Goal: Task Accomplishment & Management: Manage account settings

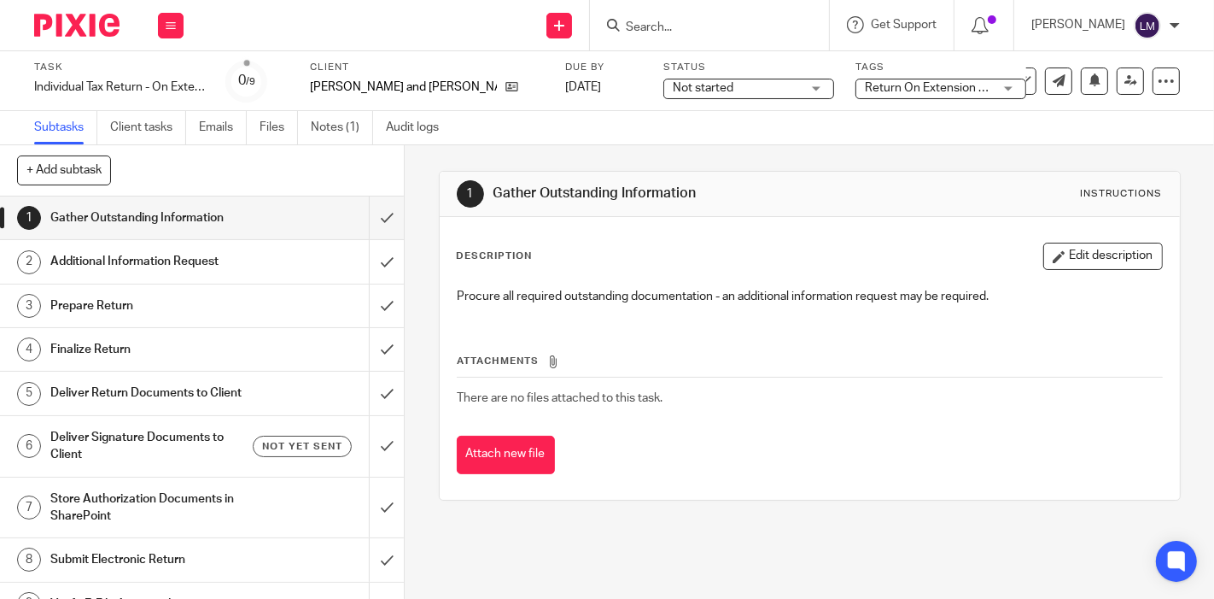
click at [74, 36] on img at bounding box center [76, 25] width 85 height 23
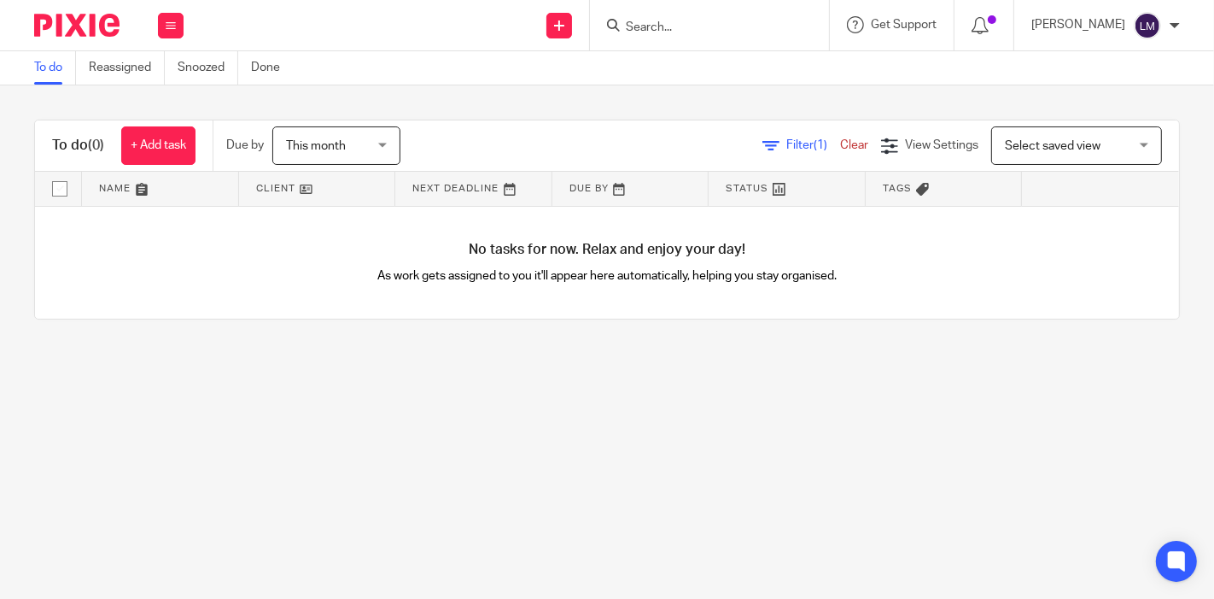
drag, startPoint x: 60, startPoint y: 3, endPoint x: 328, endPoint y: 20, distance: 268.6
click at [368, 5] on div "Send new email Create task Add client Request signature Get Support Contact Sup…" at bounding box center [707, 25] width 1013 height 50
click at [176, 26] on button at bounding box center [171, 26] width 26 height 26
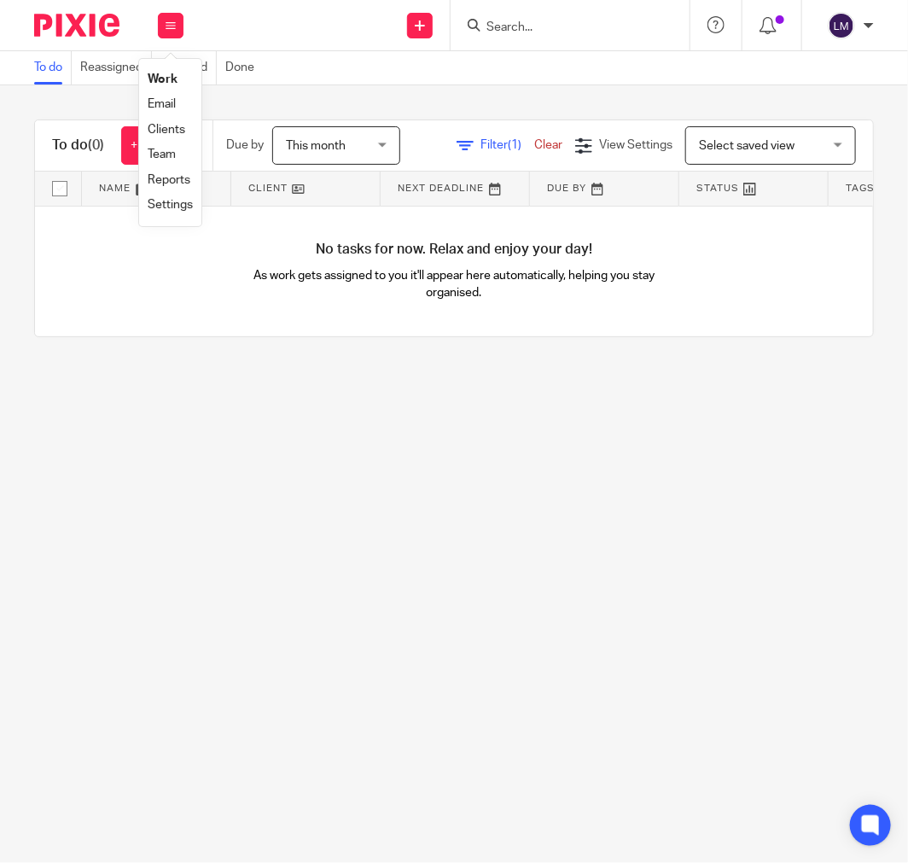
click at [312, 595] on main "To do Reassigned Snoozed Done To do (0) + Add task Due by This month This month…" at bounding box center [454, 431] width 908 height 863
click at [504, 24] on input "Search" at bounding box center [562, 27] width 154 height 15
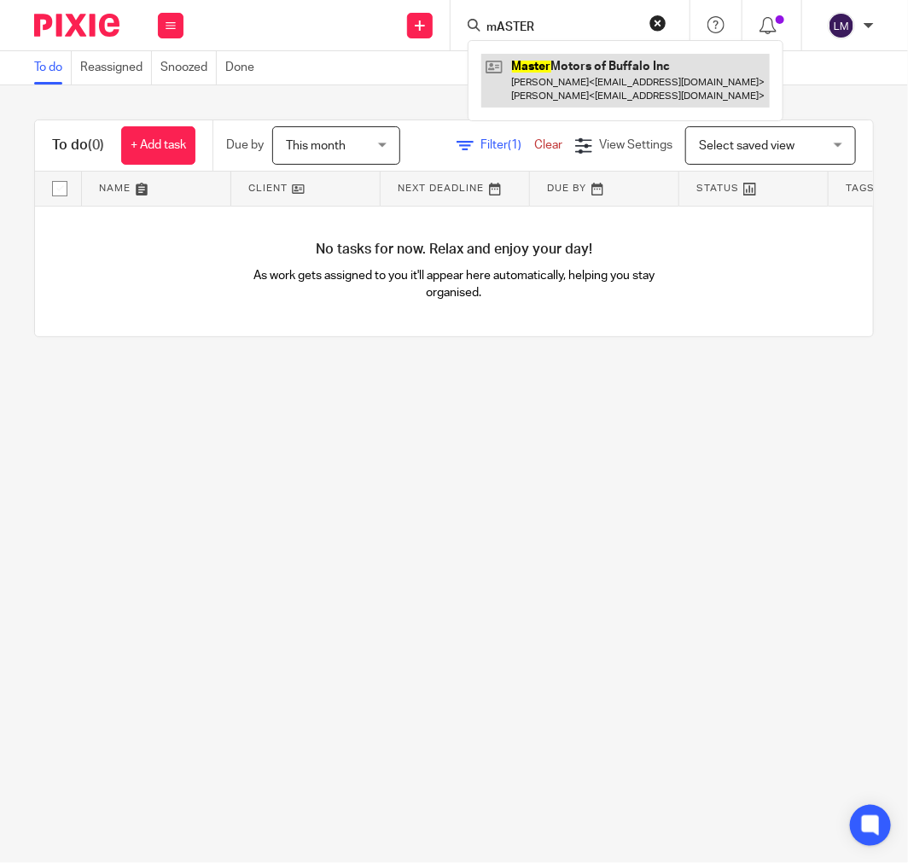
type input "mASTER"
click at [584, 80] on link at bounding box center [626, 80] width 289 height 53
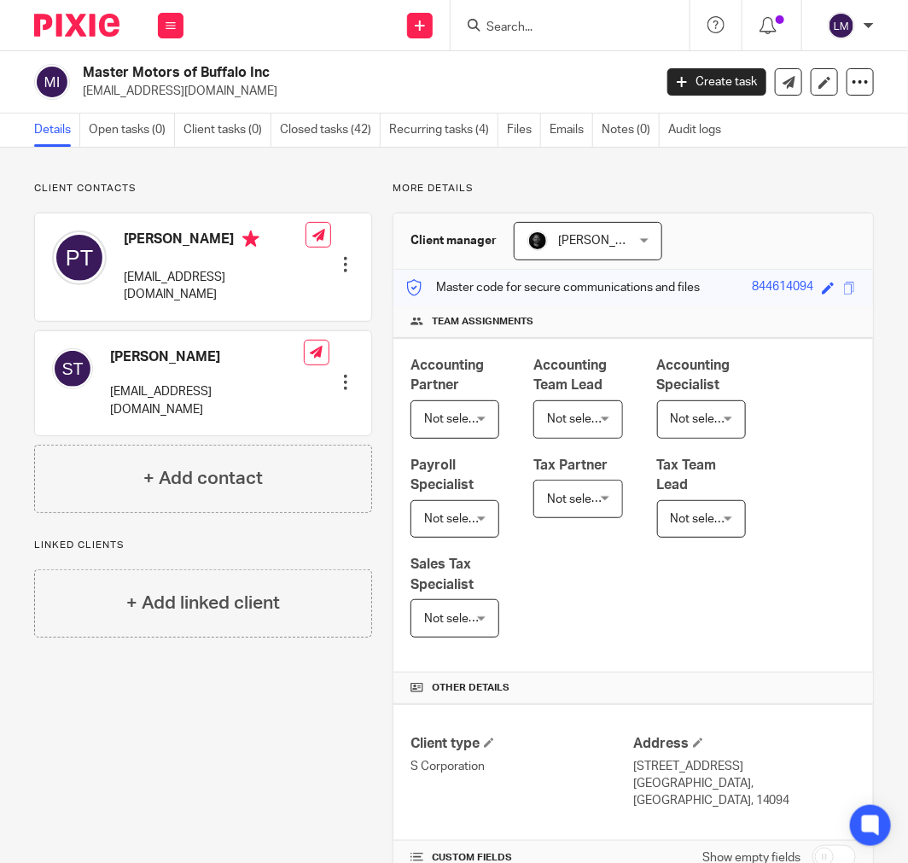
click at [54, 19] on img at bounding box center [76, 25] width 85 height 23
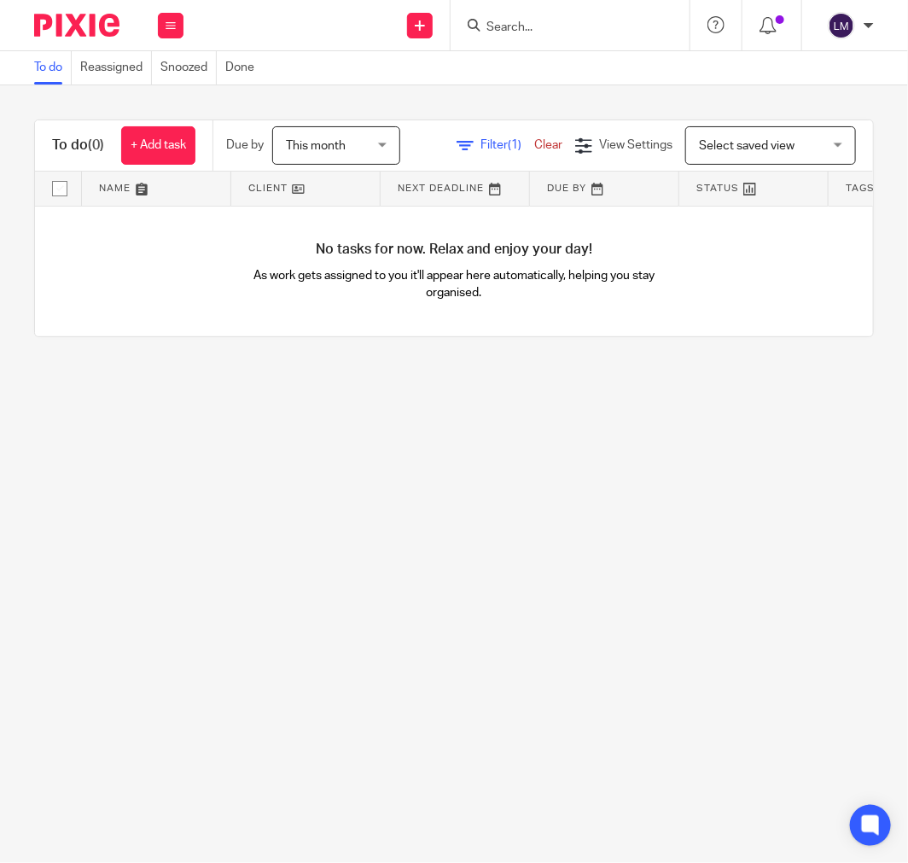
click at [769, 29] on icon at bounding box center [768, 25] width 17 height 17
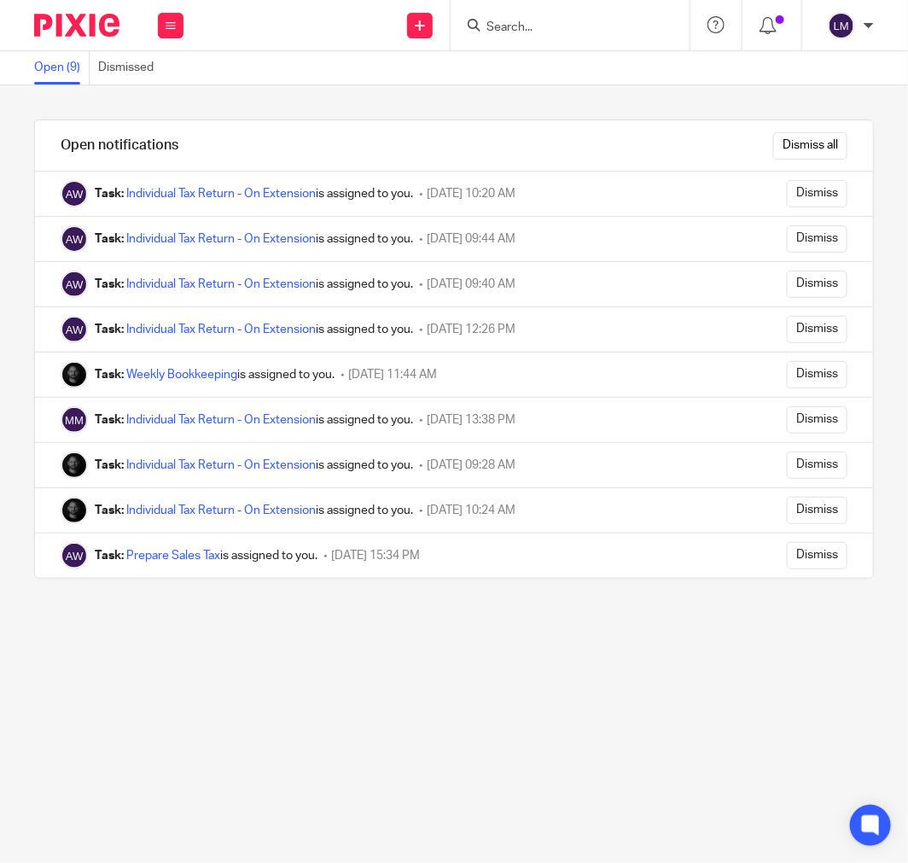
click at [111, 26] on img at bounding box center [76, 25] width 85 height 23
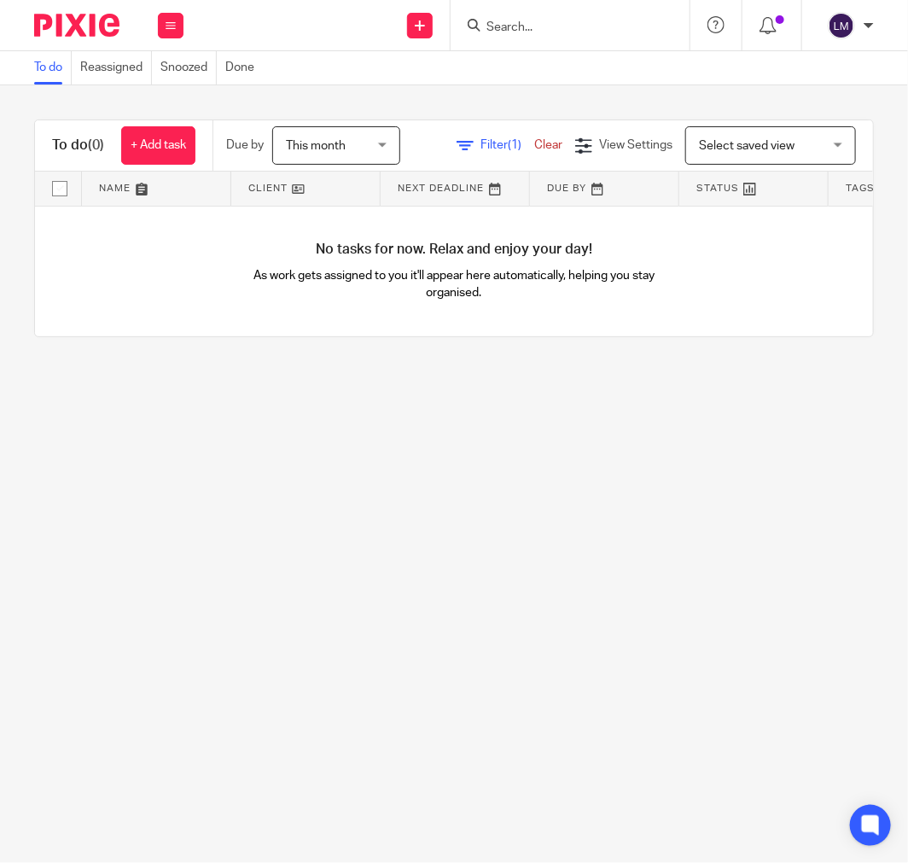
click at [357, 137] on span "This month" at bounding box center [331, 145] width 91 height 36
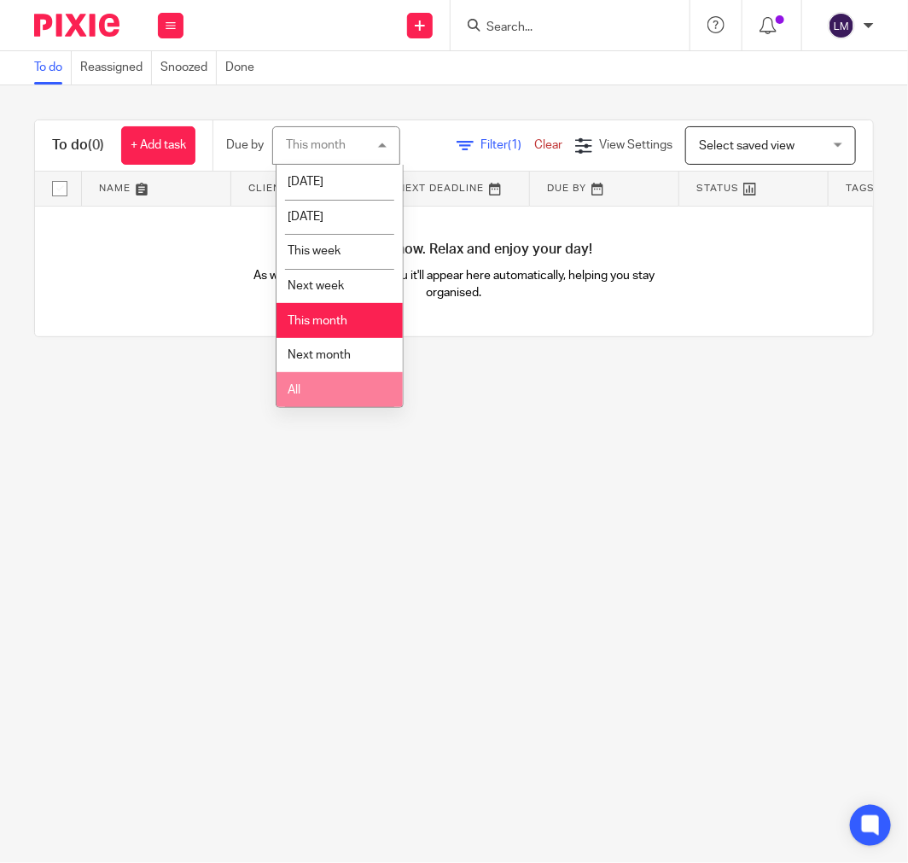
click at [353, 395] on li "All" at bounding box center [340, 389] width 126 height 35
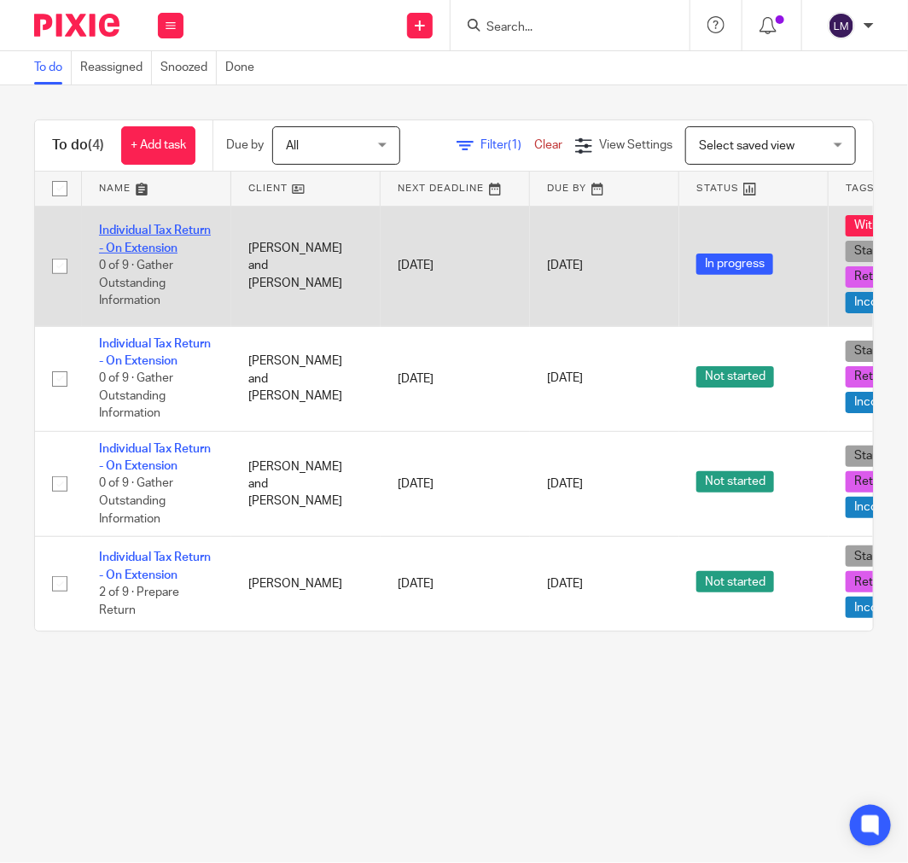
click at [168, 233] on link "Individual Tax Return - On Extension" at bounding box center [155, 239] width 112 height 29
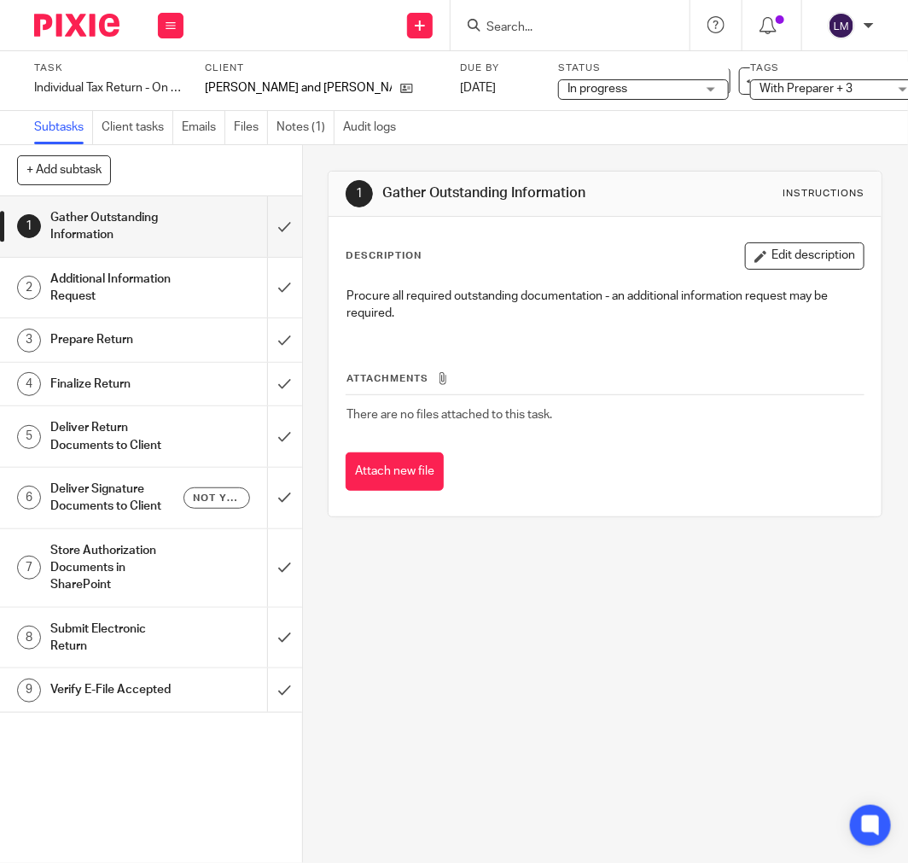
click at [760, 91] on span "With Preparer + 3" at bounding box center [806, 89] width 93 height 12
click at [188, 23] on div "Work Email Clients Team Reports Settings" at bounding box center [171, 25] width 60 height 50
click at [318, 23] on div "Send new email Create task Add client Request signature Get Support Contact Sup…" at bounding box center [555, 25] width 708 height 50
click at [79, 27] on img at bounding box center [76, 25] width 85 height 23
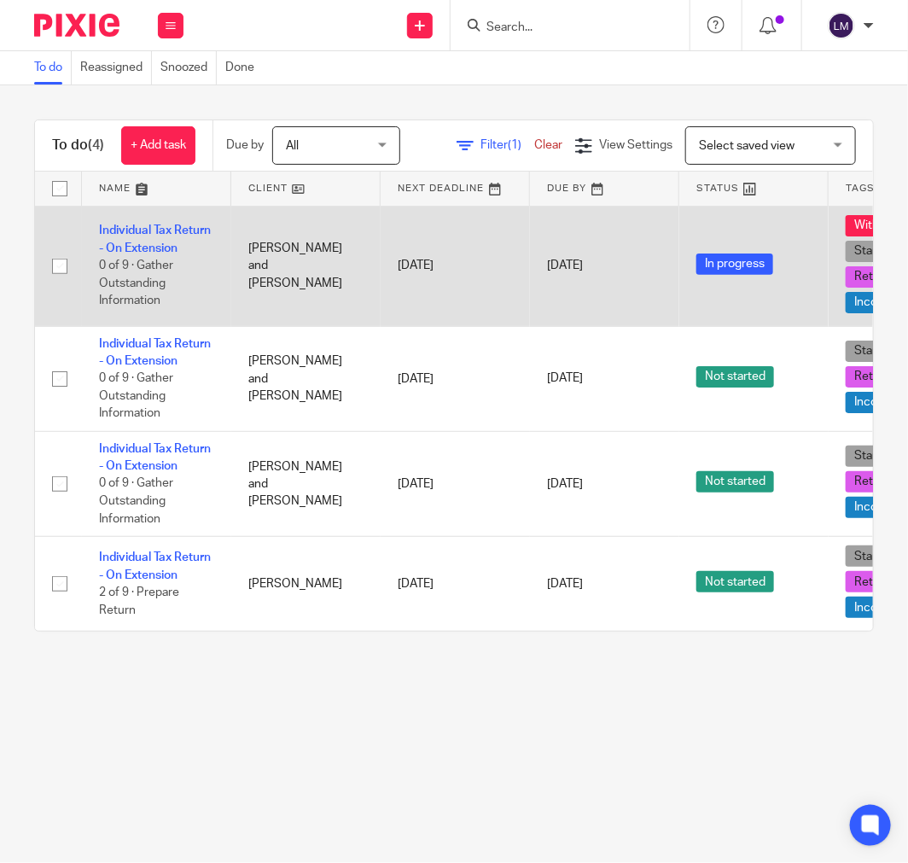
click at [181, 251] on td "Individual Tax Return - On Extension 0 of 9 · Gather Outstanding Information" at bounding box center [156, 266] width 149 height 120
click at [176, 250] on link "Individual Tax Return - On Extension" at bounding box center [155, 239] width 112 height 29
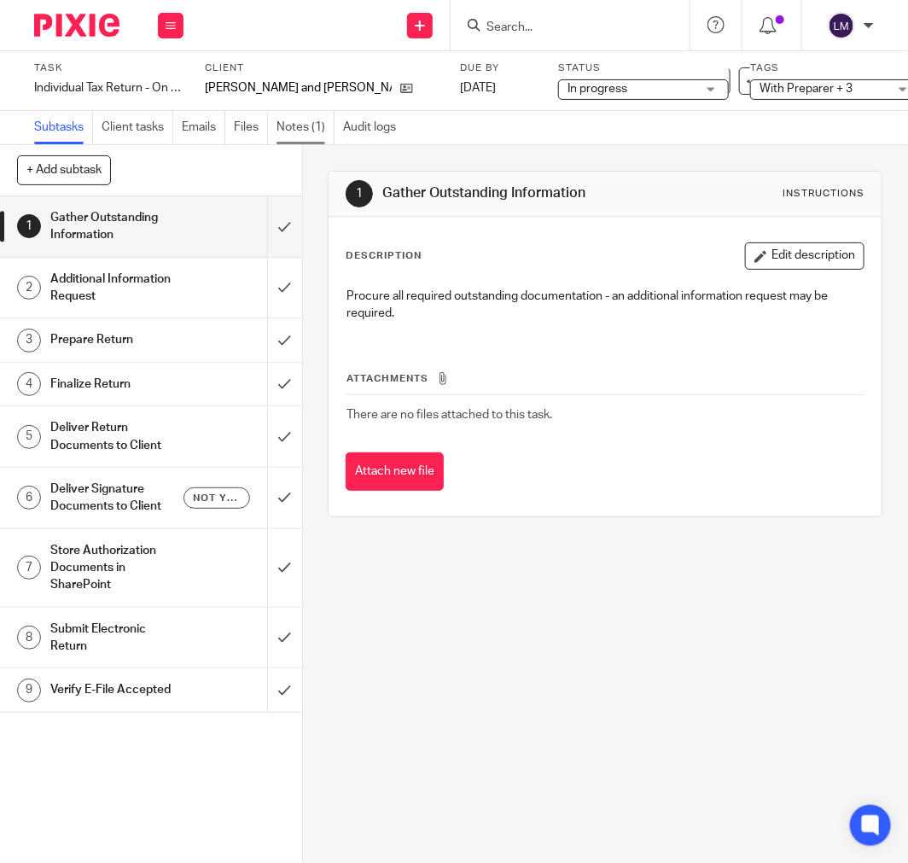
click at [296, 126] on link "Notes (1)" at bounding box center [306, 127] width 58 height 33
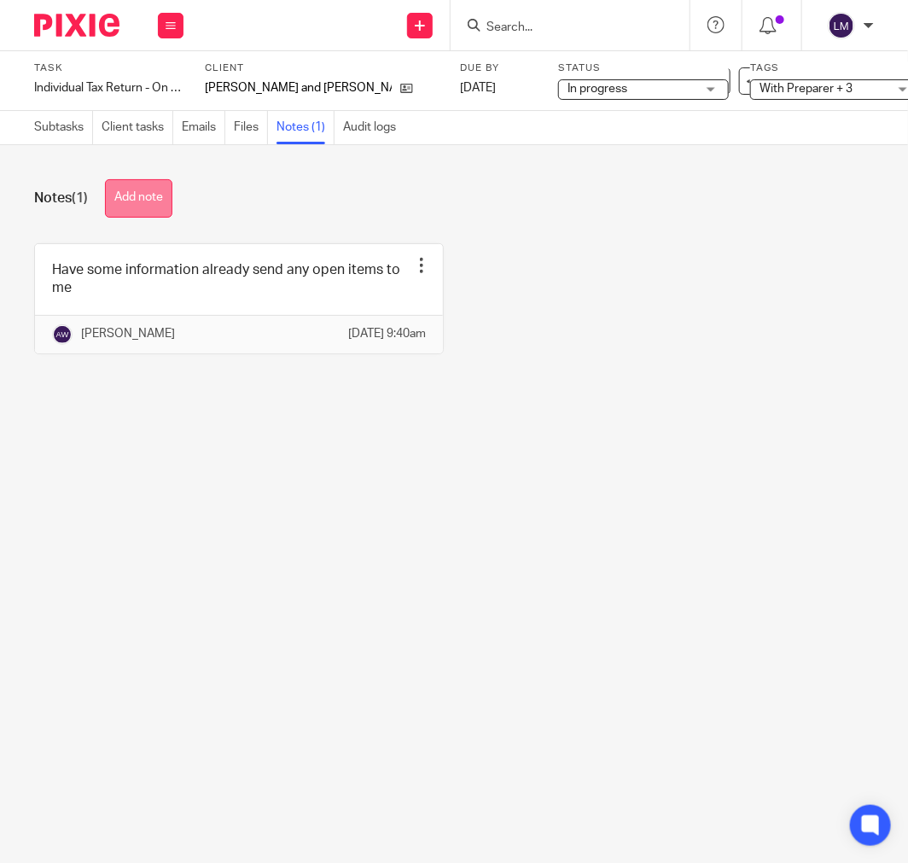
click at [162, 198] on button "Add note" at bounding box center [138, 198] width 67 height 38
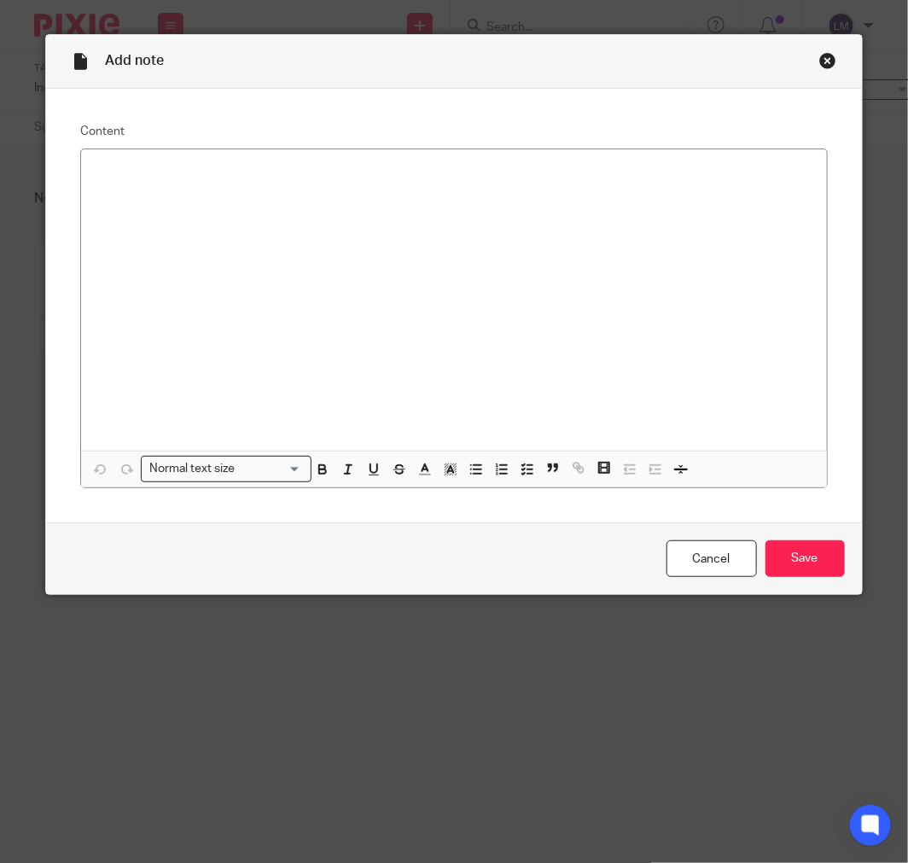
click at [820, 60] on div "Close this dialog window" at bounding box center [828, 60] width 17 height 17
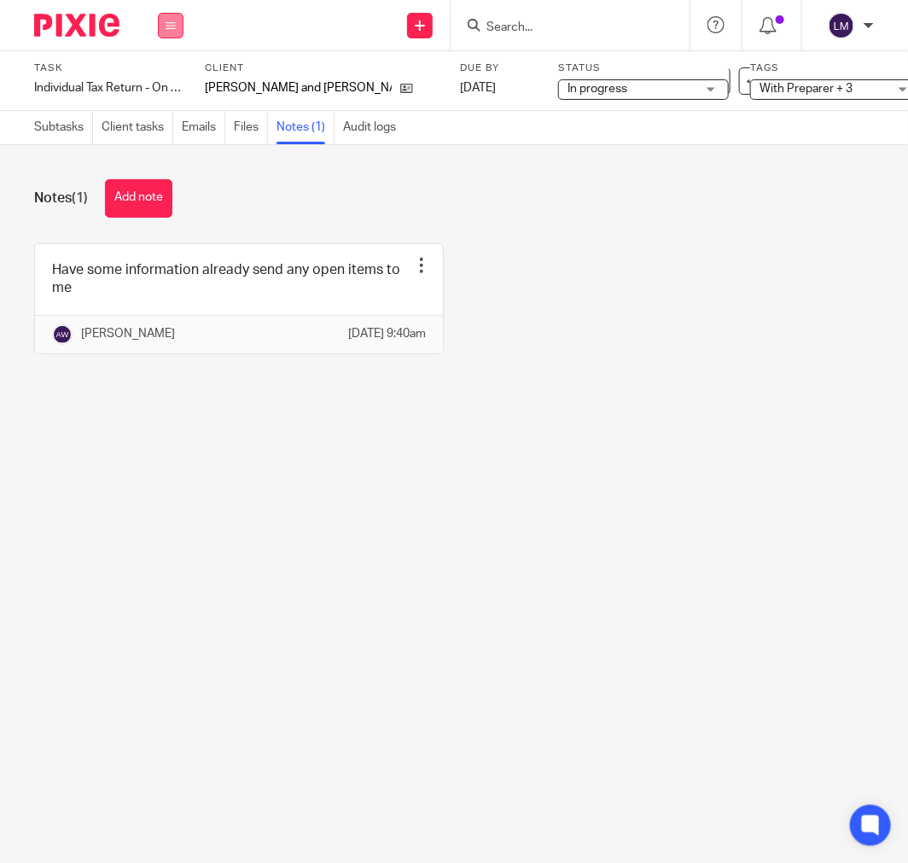
click at [181, 20] on button at bounding box center [171, 26] width 26 height 26
click at [61, 19] on img at bounding box center [76, 25] width 85 height 23
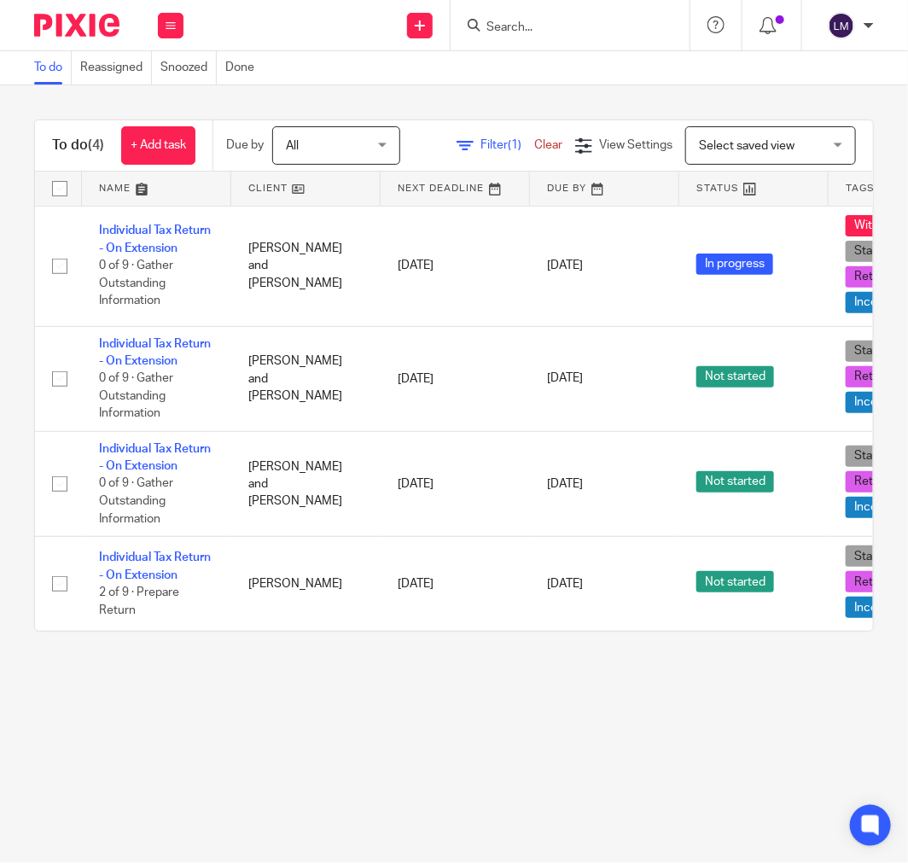
click at [791, 15] on div at bounding box center [773, 25] width 60 height 50
click at [790, 15] on div at bounding box center [773, 25] width 60 height 50
click at [772, 26] on icon at bounding box center [768, 25] width 17 height 17
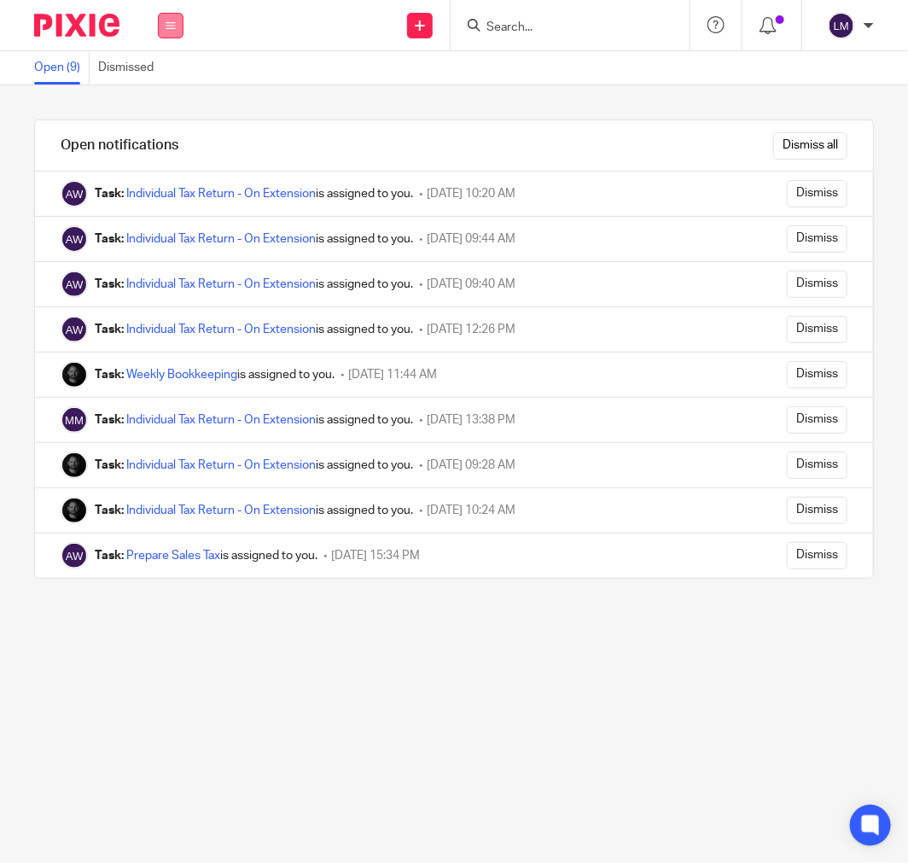
click at [175, 21] on icon at bounding box center [171, 25] width 10 height 10
click at [62, 28] on img at bounding box center [76, 25] width 85 height 23
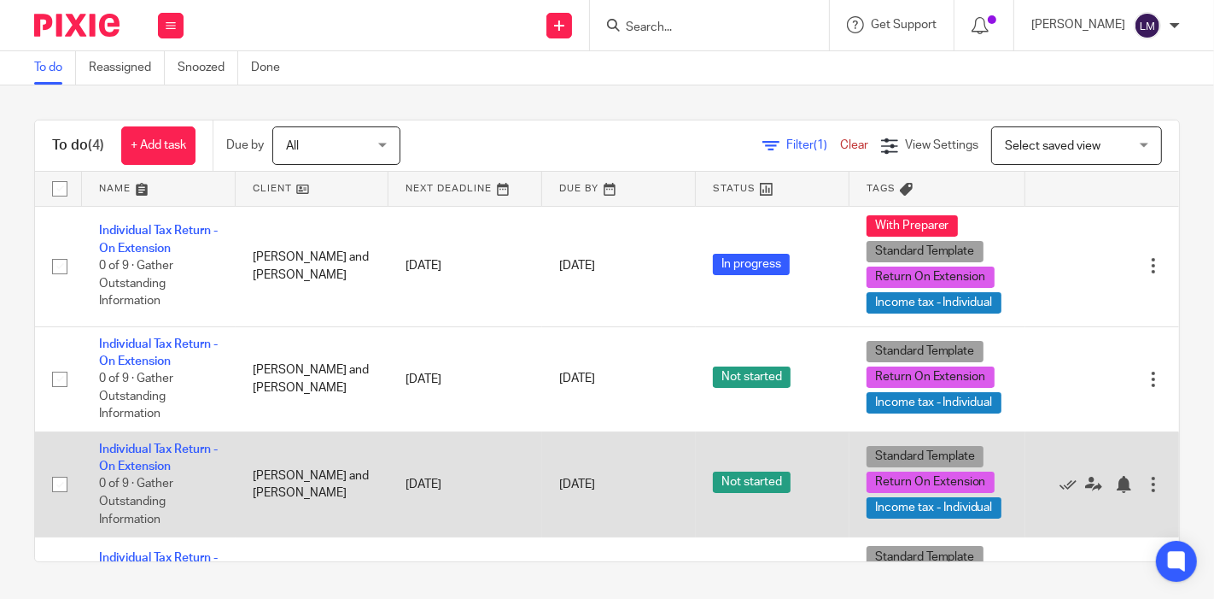
click at [217, 453] on td "Individual Tax Return - On Extension 0 of 9 · Gather Outstanding Information" at bounding box center [159, 483] width 154 height 105
click at [178, 443] on link "Individual Tax Return - On Extension" at bounding box center [158, 457] width 119 height 29
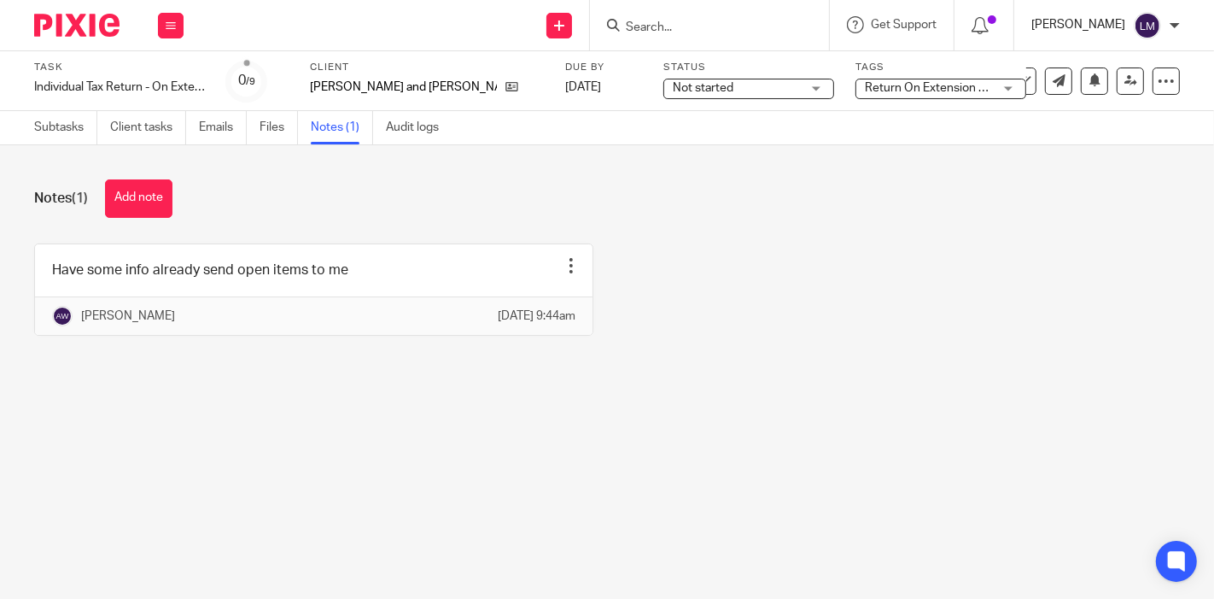
click at [908, 20] on p "[PERSON_NAME]" at bounding box center [1078, 24] width 94 height 17
click at [908, 27] on icon at bounding box center [980, 25] width 17 height 17
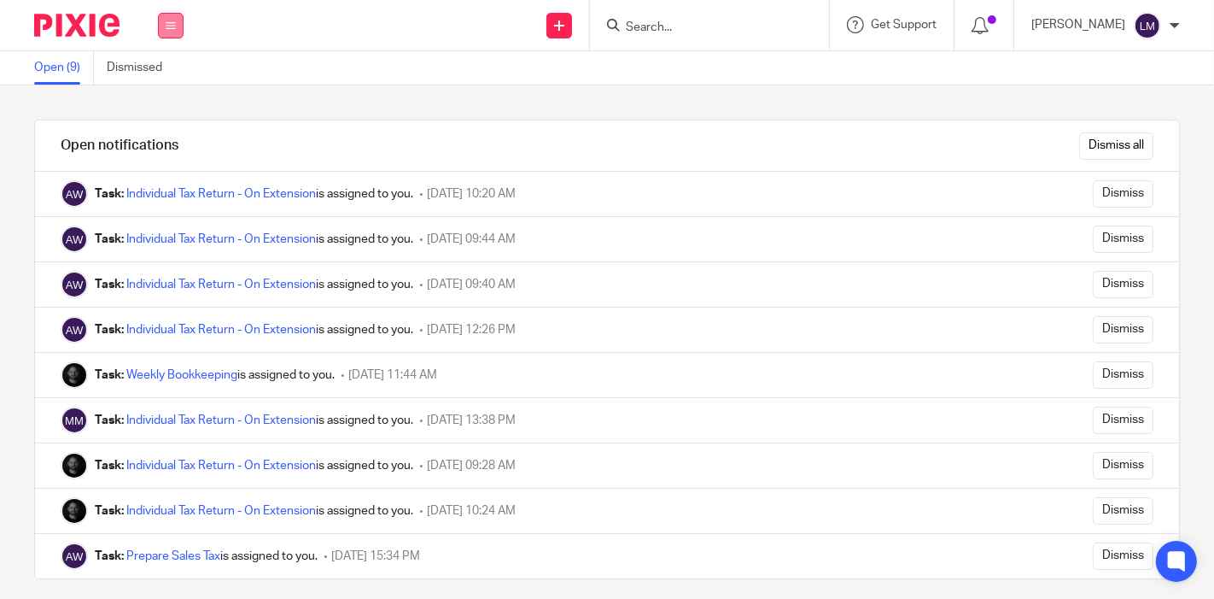
click at [171, 27] on icon at bounding box center [171, 25] width 10 height 10
click at [74, 27] on img at bounding box center [76, 25] width 85 height 23
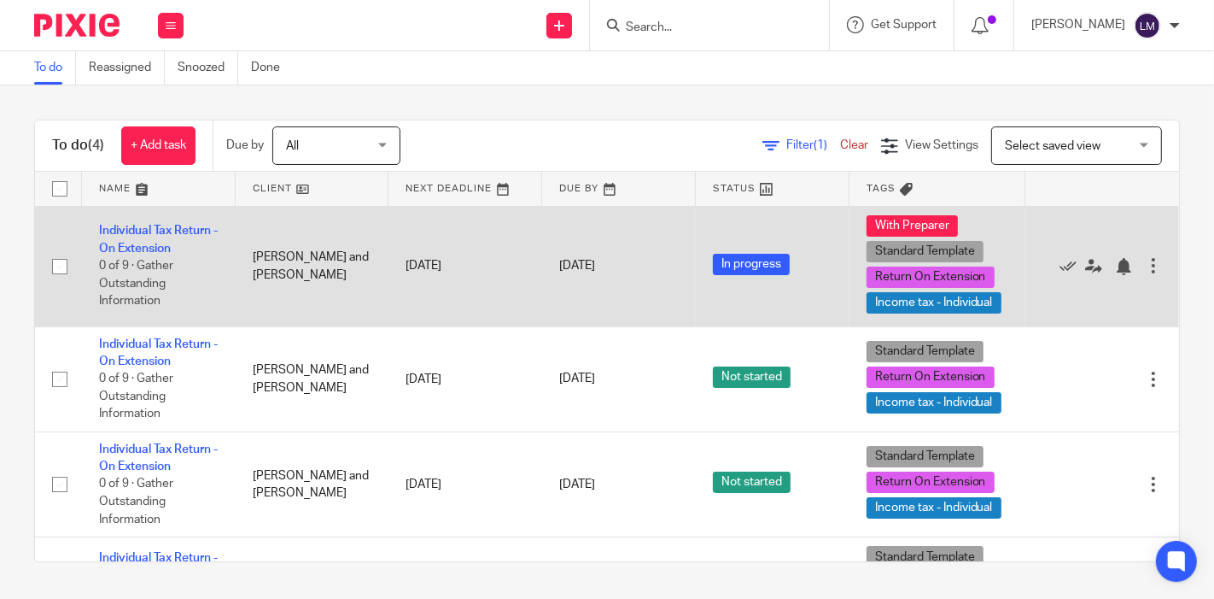
click at [333, 261] on td "[PERSON_NAME] and [PERSON_NAME]" at bounding box center [313, 266] width 154 height 120
click at [301, 257] on td "[PERSON_NAME] and [PERSON_NAME]" at bounding box center [313, 266] width 154 height 120
click at [126, 231] on link "Individual Tax Return - On Extension" at bounding box center [158, 239] width 119 height 29
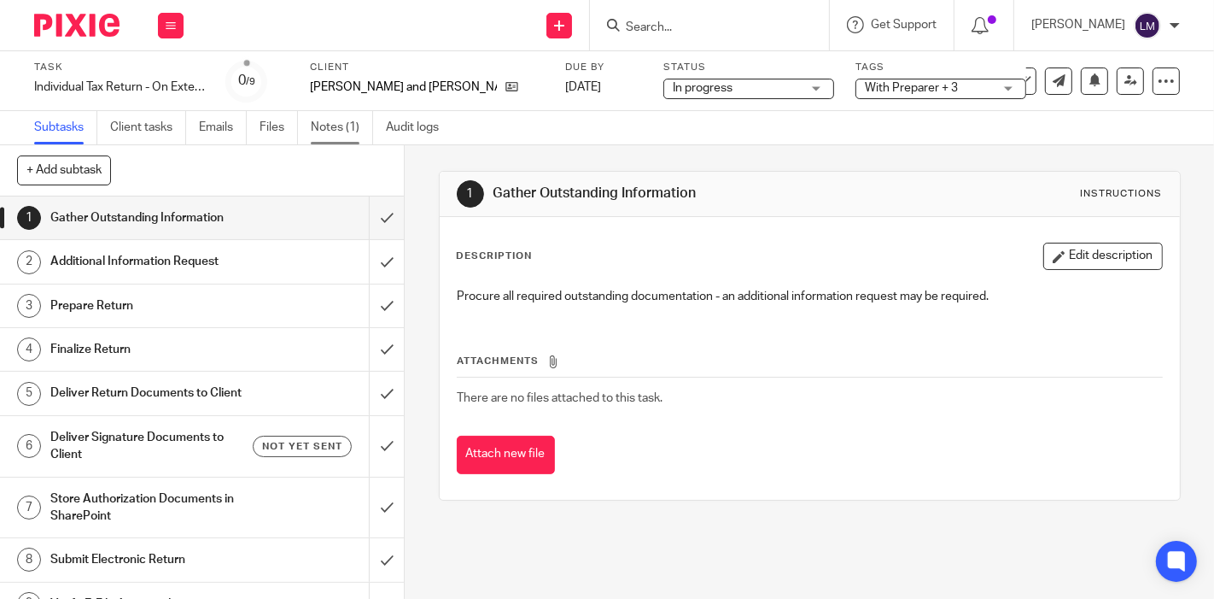
click at [346, 137] on link "Notes (1)" at bounding box center [342, 127] width 62 height 33
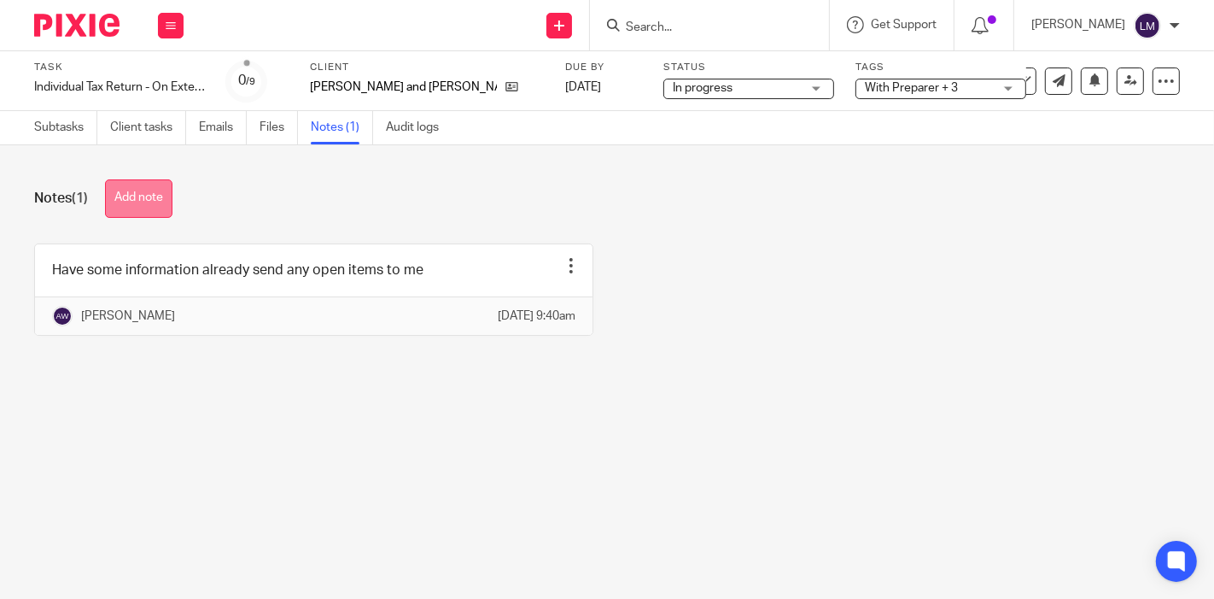
click at [159, 190] on button "Add note" at bounding box center [138, 198] width 67 height 38
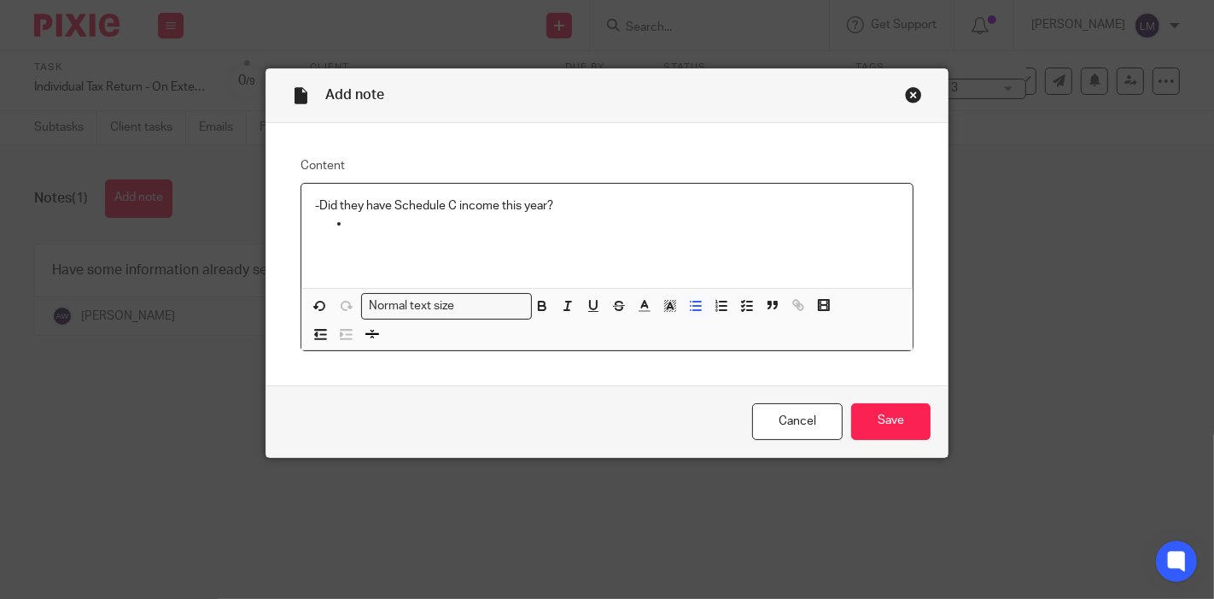
click at [315, 208] on p "-Did they have Schedule C income this year?" at bounding box center [607, 205] width 584 height 17
click at [359, 232] on div "Did they have Schedule C income this year?" at bounding box center [606, 236] width 611 height 104
click at [598, 201] on p "Did they have Schedule C income this year?" at bounding box center [624, 205] width 550 height 17
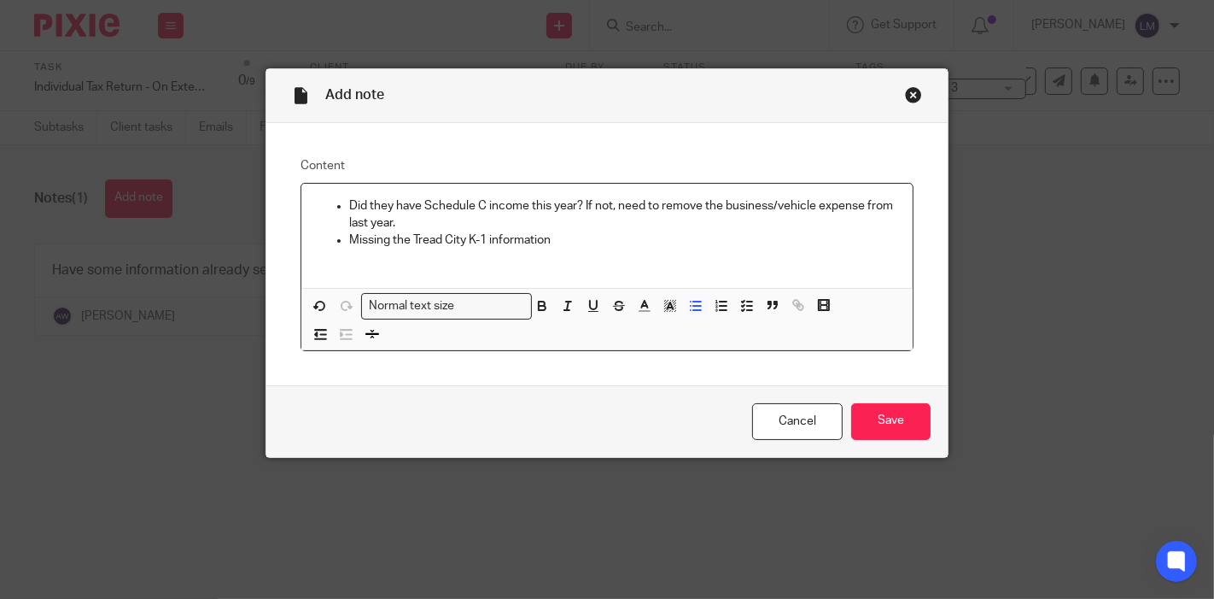
click at [536, 237] on p "Missing the Tread City K-1 information" at bounding box center [624, 239] width 550 height 17
click at [864, 418] on input "Save" at bounding box center [890, 421] width 79 height 37
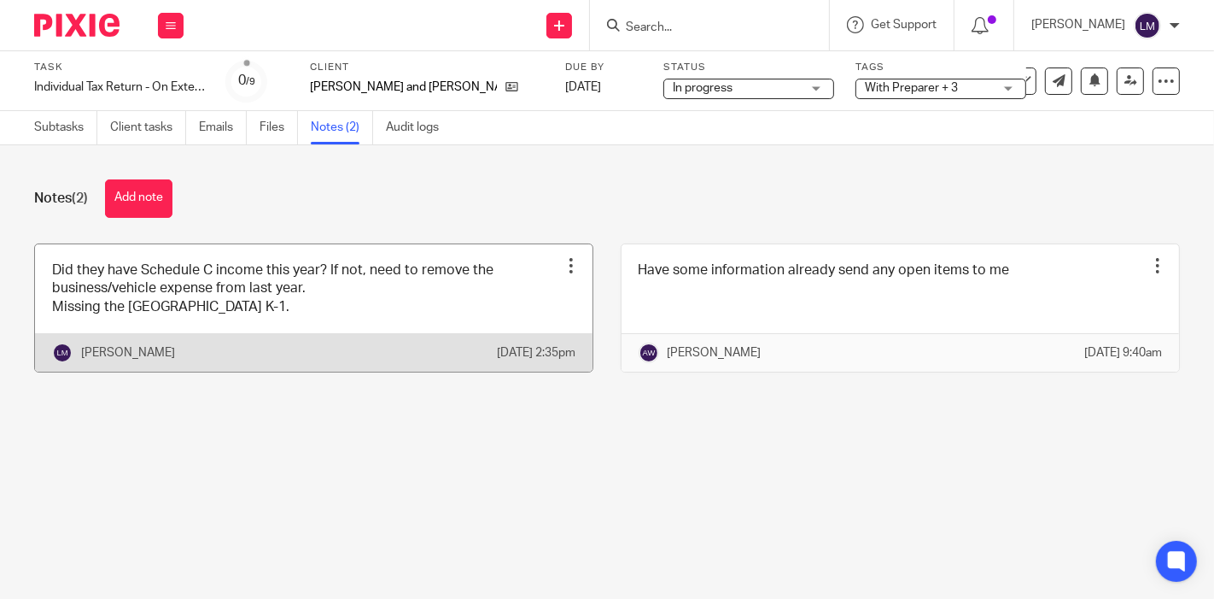
click at [371, 333] on link at bounding box center [314, 307] width 558 height 127
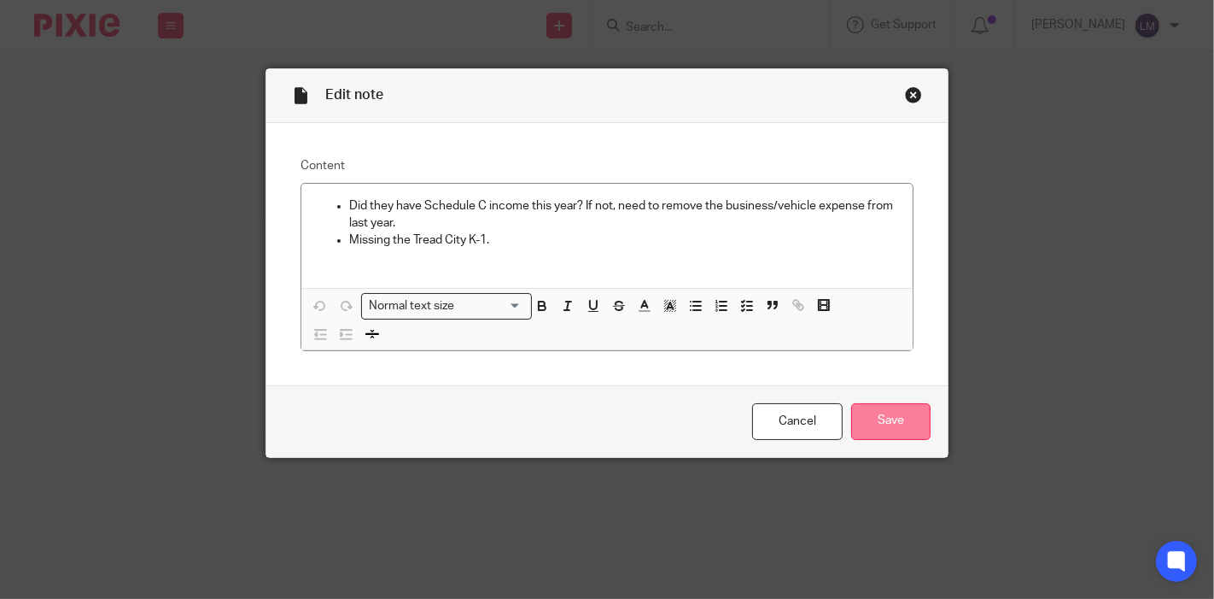
click at [858, 418] on input "Save" at bounding box center [890, 421] width 79 height 37
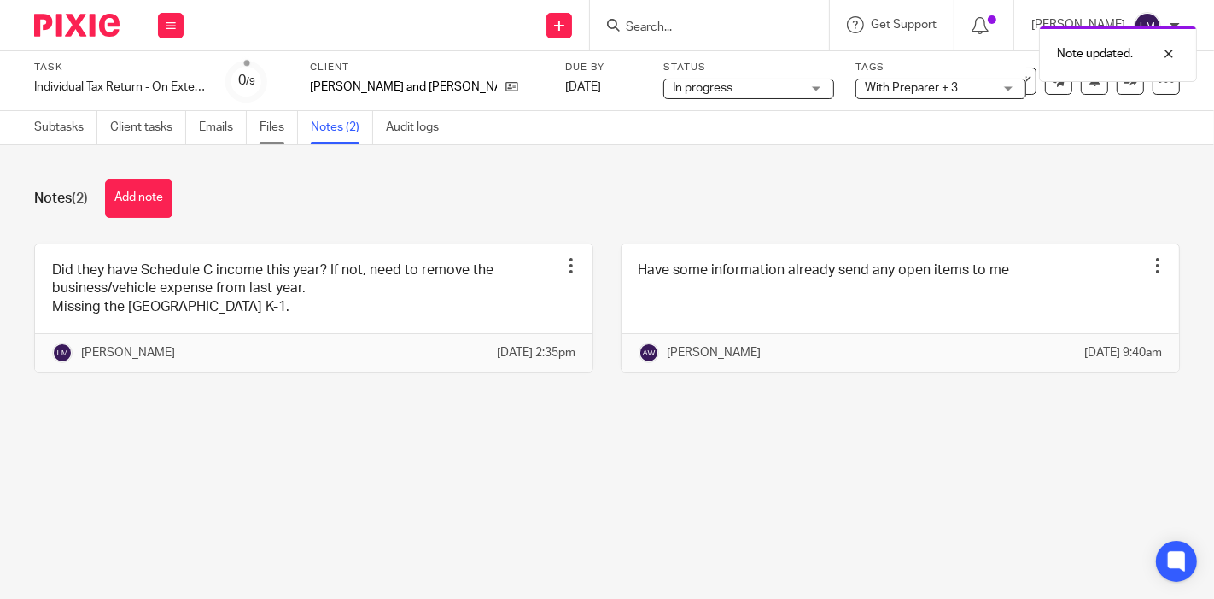
click at [289, 123] on link "Files" at bounding box center [279, 127] width 38 height 33
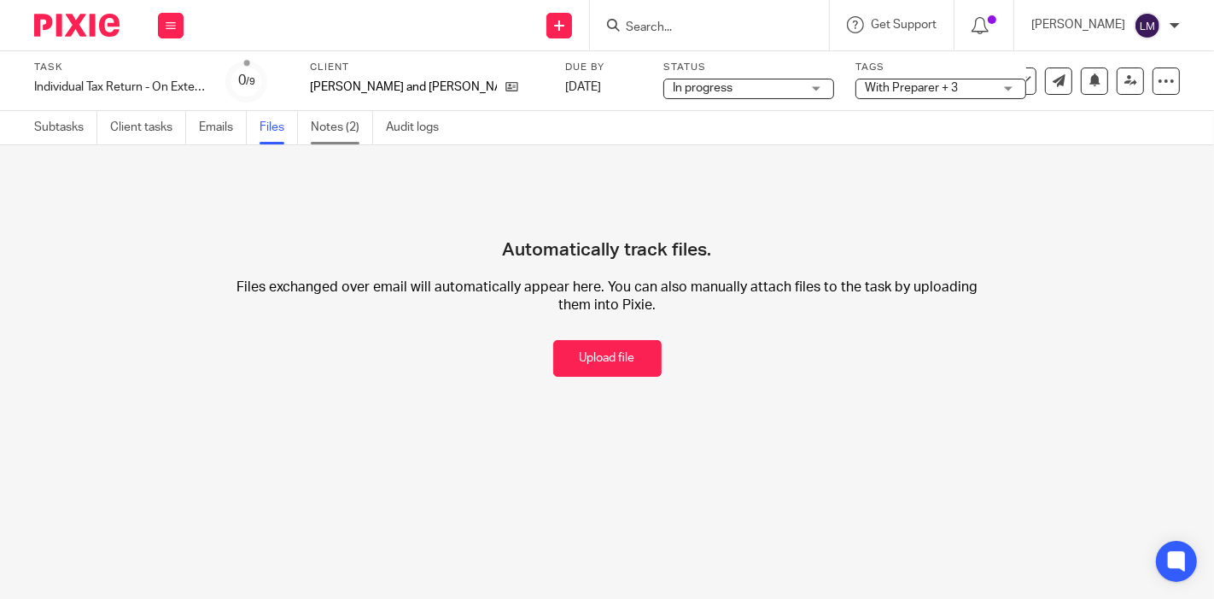
click at [345, 119] on link "Notes (2)" at bounding box center [342, 127] width 62 height 33
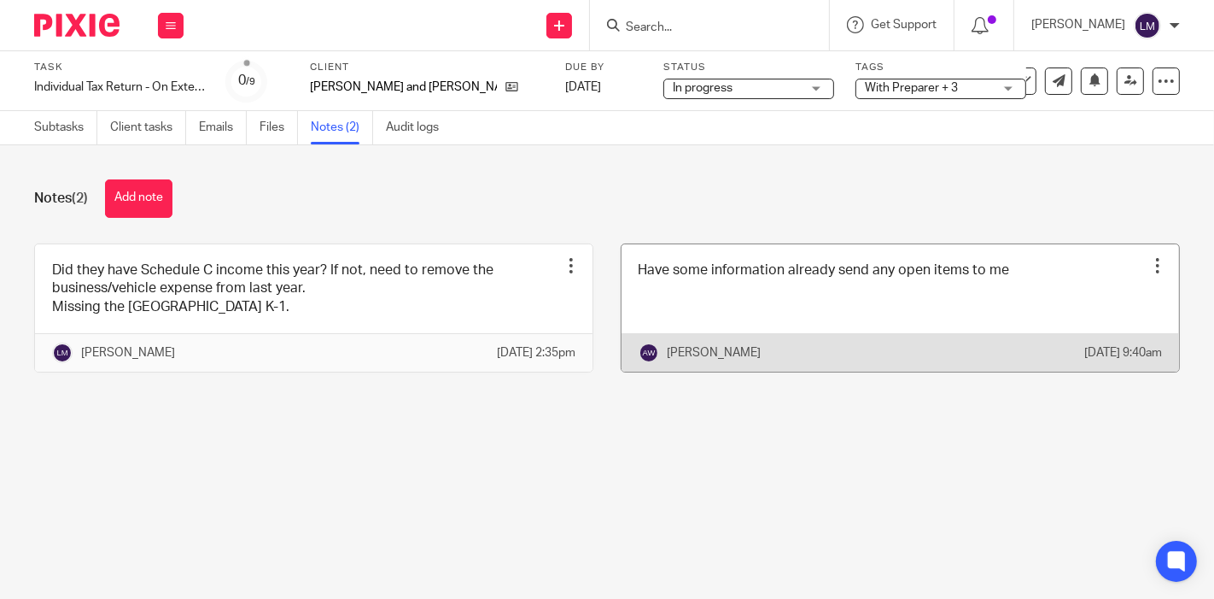
click at [721, 276] on link at bounding box center [901, 307] width 558 height 127
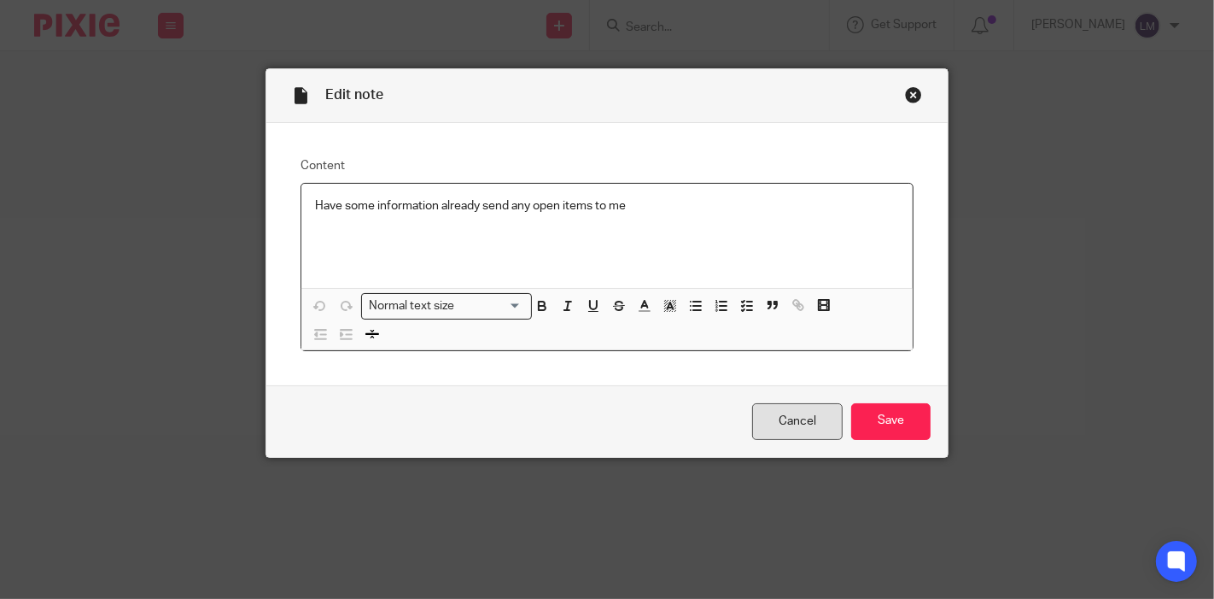
click at [798, 420] on link "Cancel" at bounding box center [797, 421] width 91 height 37
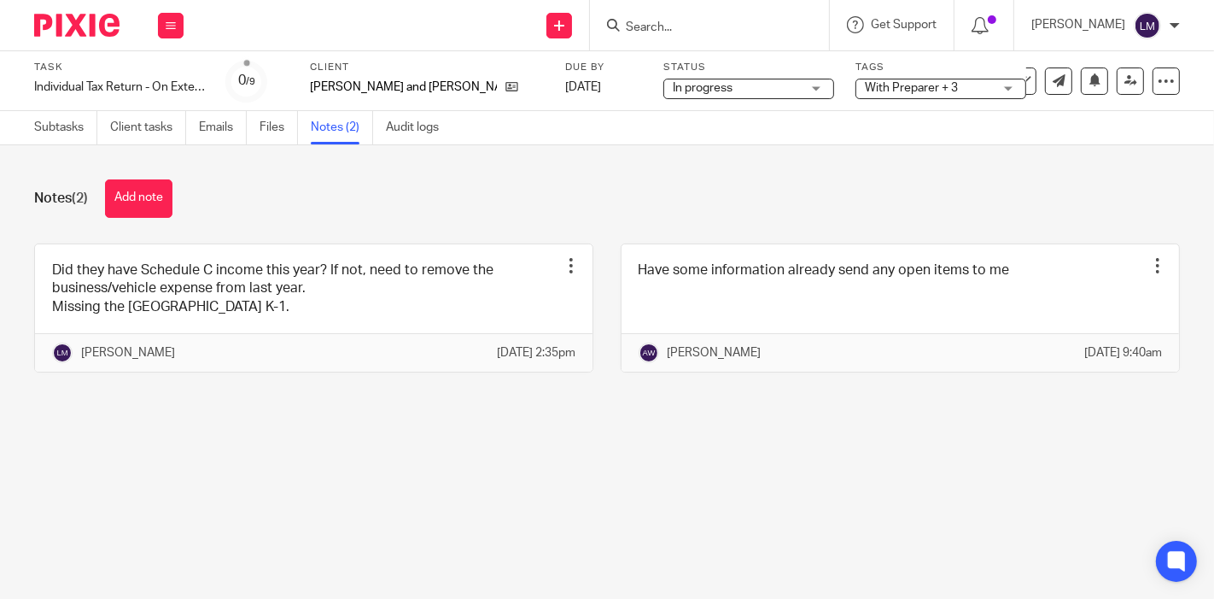
click at [797, 15] on form at bounding box center [715, 25] width 182 height 21
click at [767, 26] on input "Search" at bounding box center [701, 27] width 154 height 15
type input "ssc"
click at [1124, 29] on p "[PERSON_NAME]" at bounding box center [1078, 24] width 94 height 17
click at [158, 22] on button at bounding box center [171, 26] width 26 height 26
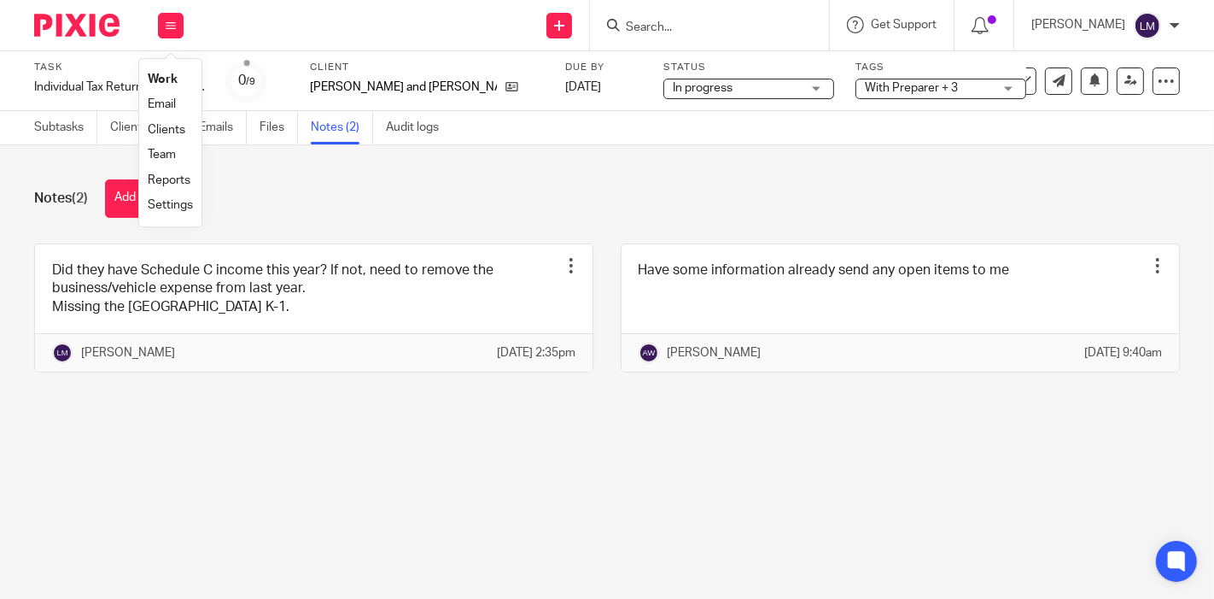
click at [80, 9] on div at bounding box center [70, 25] width 141 height 50
click at [83, 13] on div at bounding box center [70, 25] width 141 height 50
click at [97, 30] on img at bounding box center [76, 25] width 85 height 23
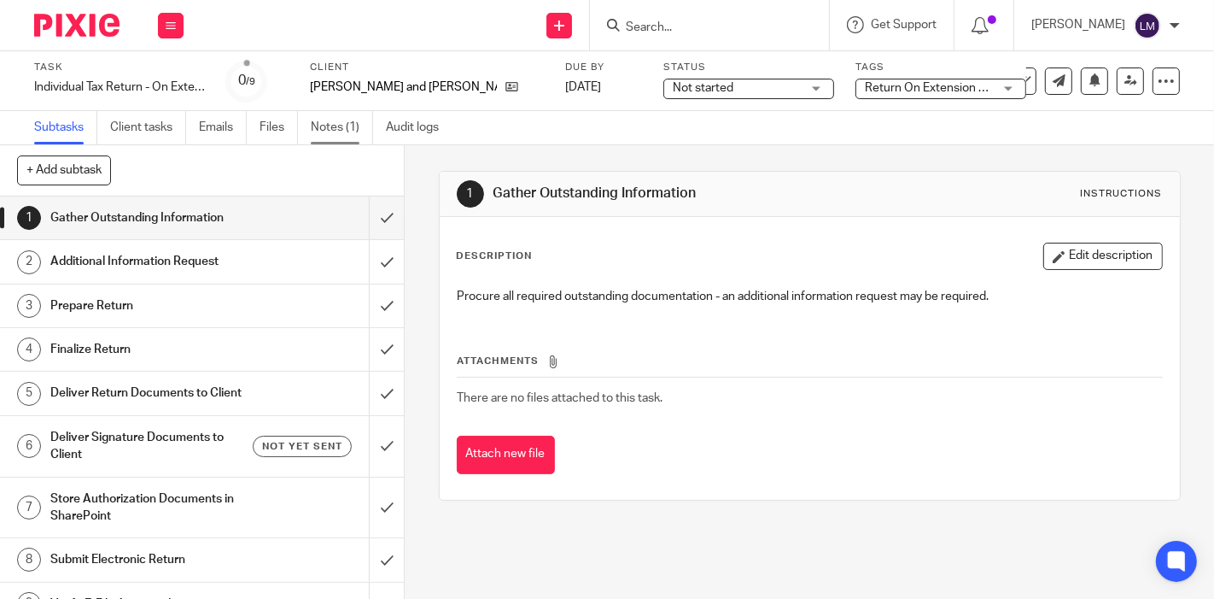
click at [340, 129] on link "Notes (1)" at bounding box center [342, 127] width 62 height 33
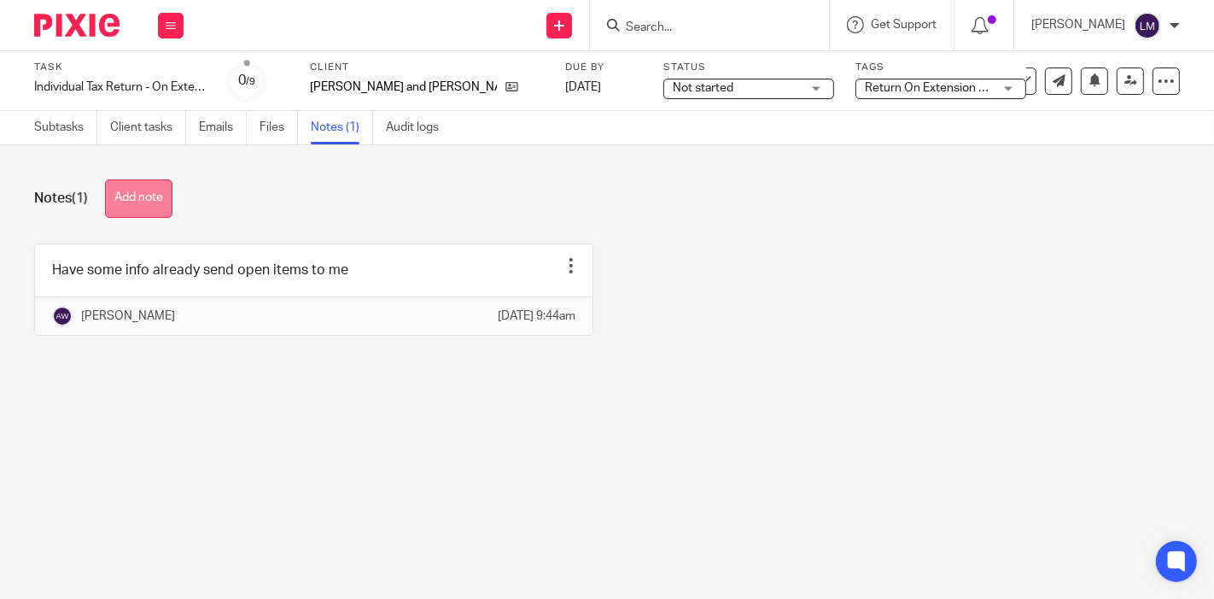
click at [150, 195] on button "Add note" at bounding box center [138, 198] width 67 height 38
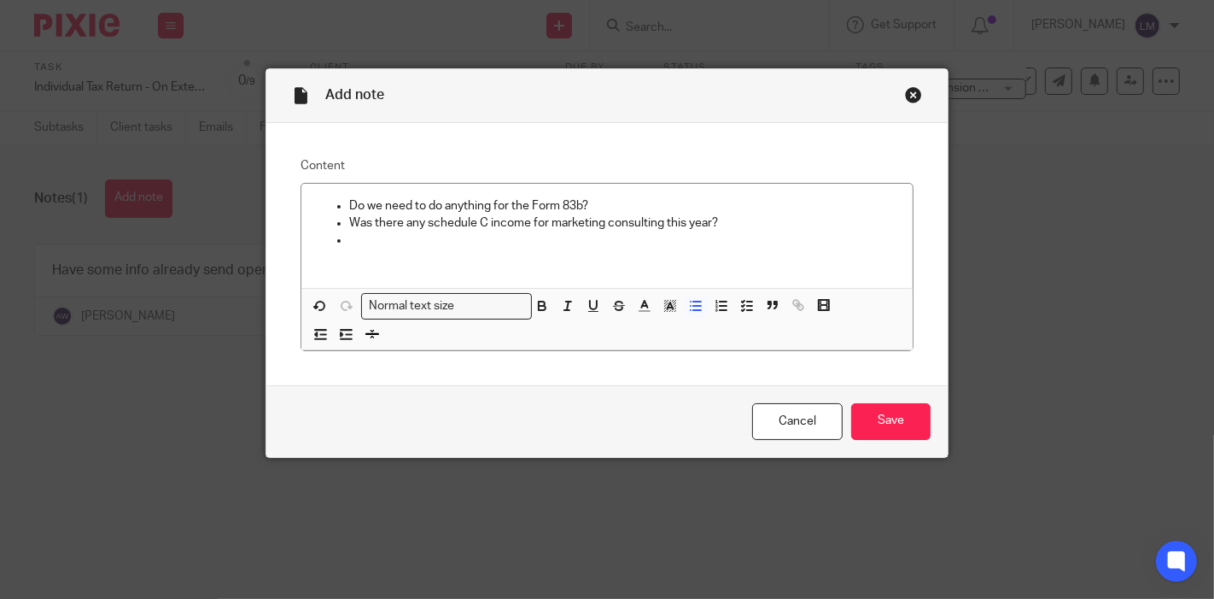
click at [1054, 286] on div "Add note Content Do we need to do anything for the Form 83b? Was there any sche…" at bounding box center [607, 299] width 1214 height 599
click at [652, 243] on p at bounding box center [624, 239] width 550 height 17
click at [518, 242] on p "Missing K-1 for SSC Coastal" at bounding box center [624, 239] width 550 height 17
drag, startPoint x: 517, startPoint y: 241, endPoint x: 350, endPoint y: 233, distance: 166.7
click at [350, 233] on p "Missing K-1 for SSC Coastal" at bounding box center [624, 239] width 550 height 17
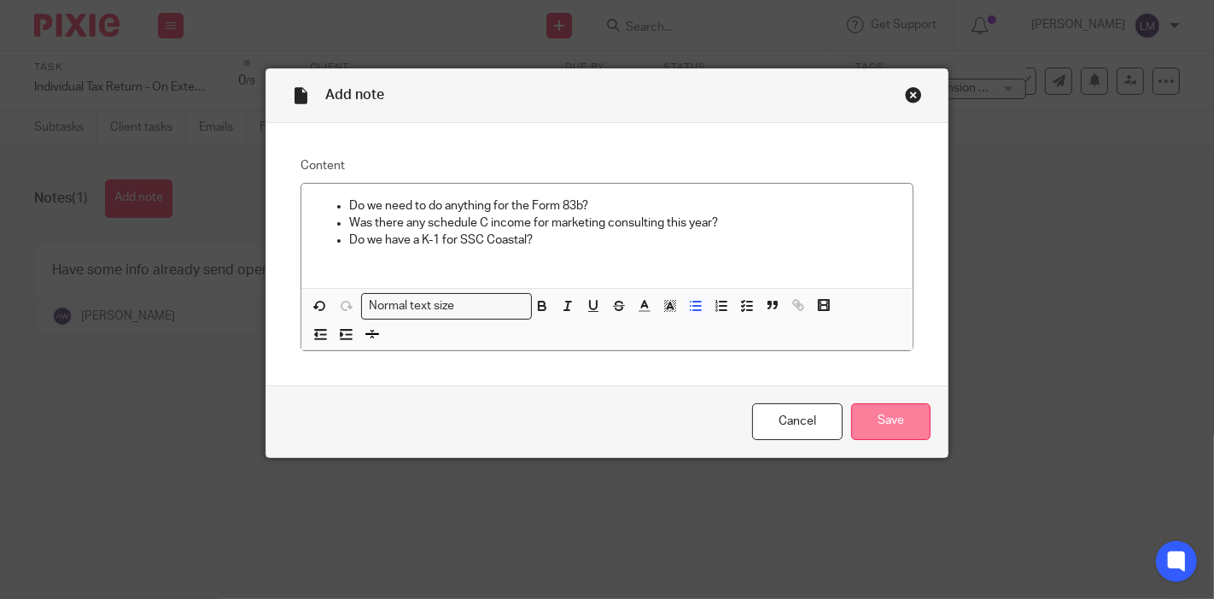
click at [878, 423] on input "Save" at bounding box center [890, 421] width 79 height 37
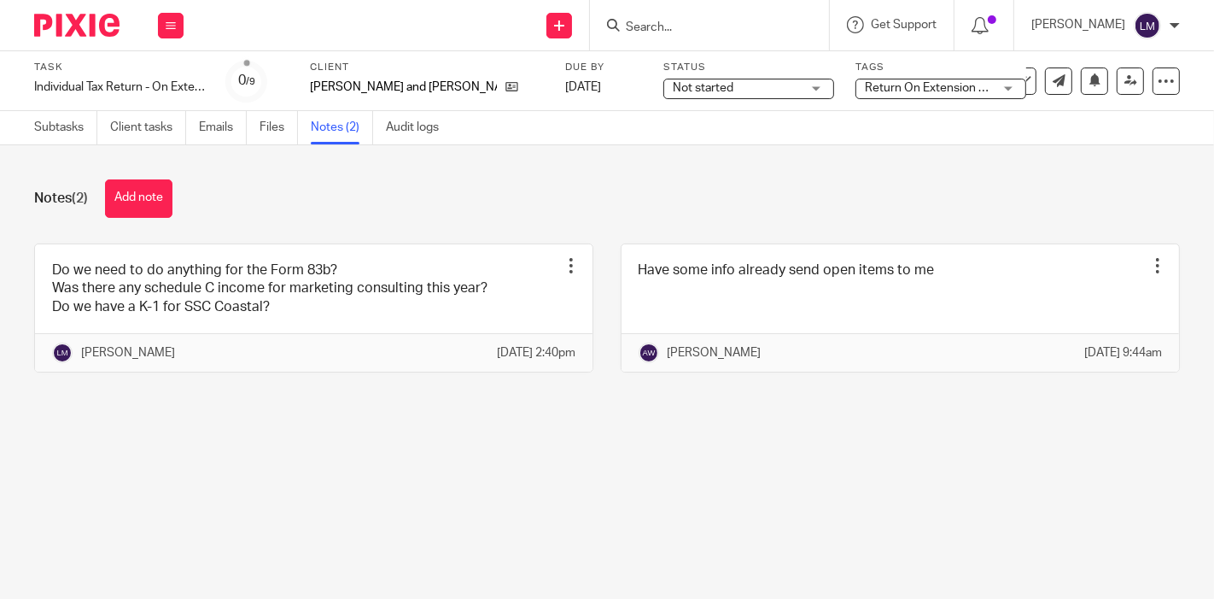
click at [663, 76] on div "Status Not started Not started Not started In progress 1" at bounding box center [748, 81] width 171 height 41
click at [673, 93] on span "Not started" at bounding box center [703, 88] width 61 height 12
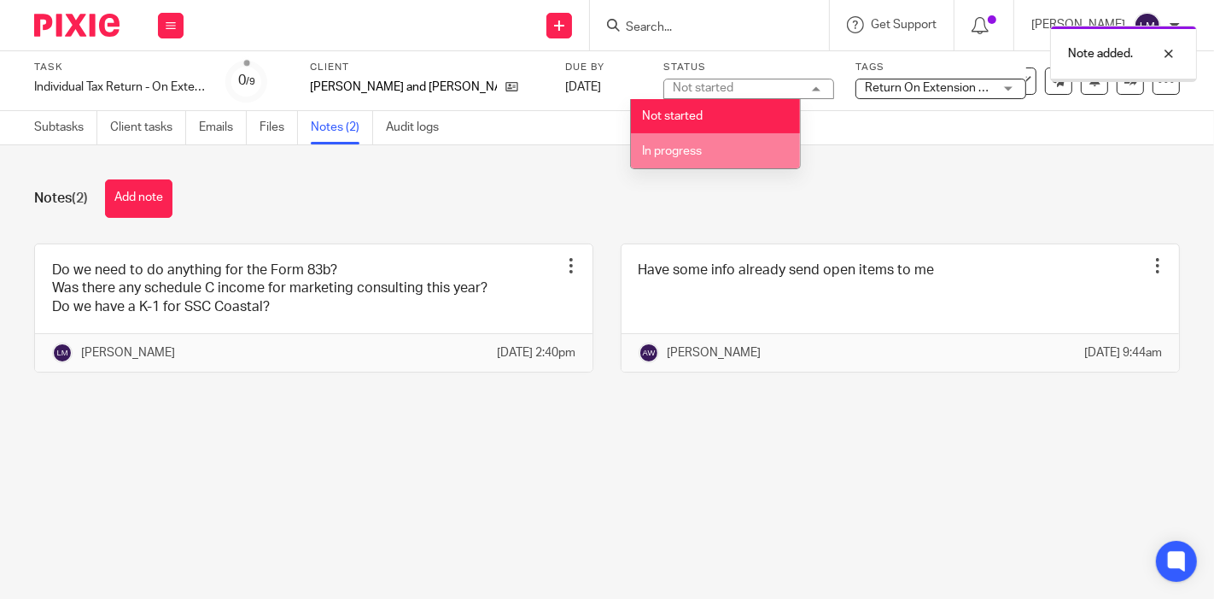
click at [676, 155] on span "In progress" at bounding box center [672, 151] width 60 height 12
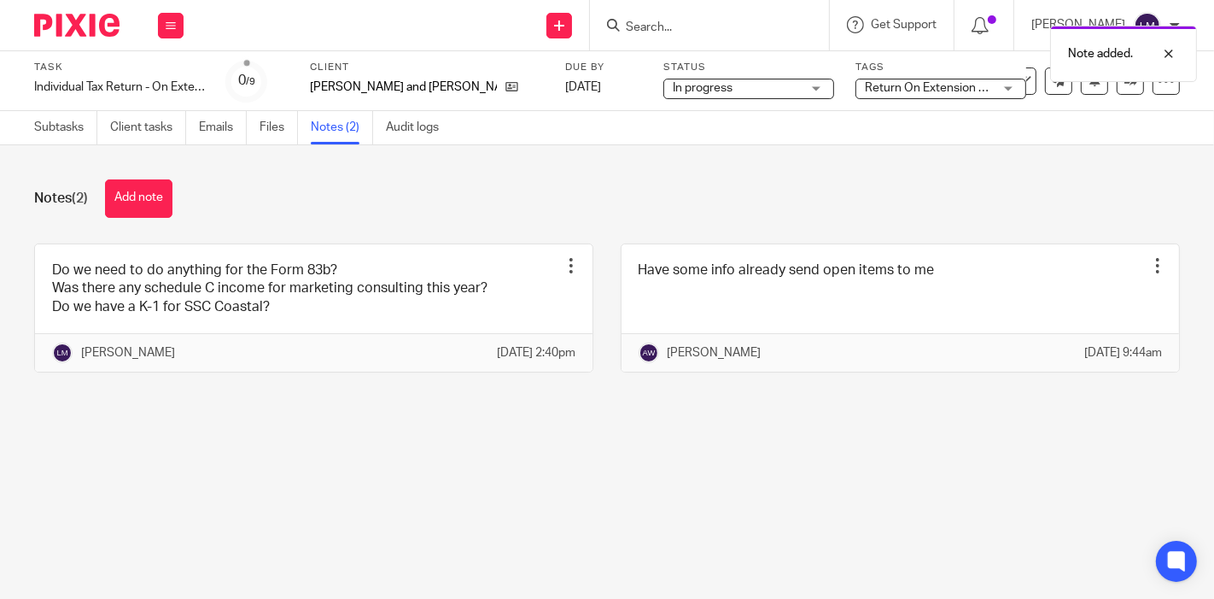
click at [74, 30] on img at bounding box center [76, 25] width 85 height 23
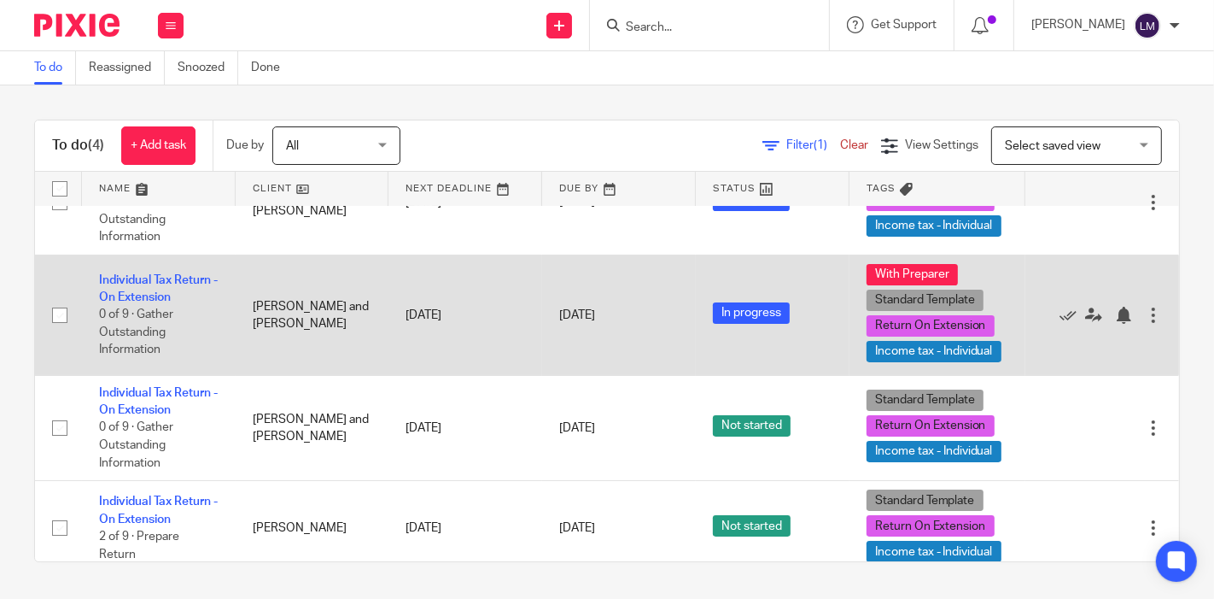
scroll to position [84, 0]
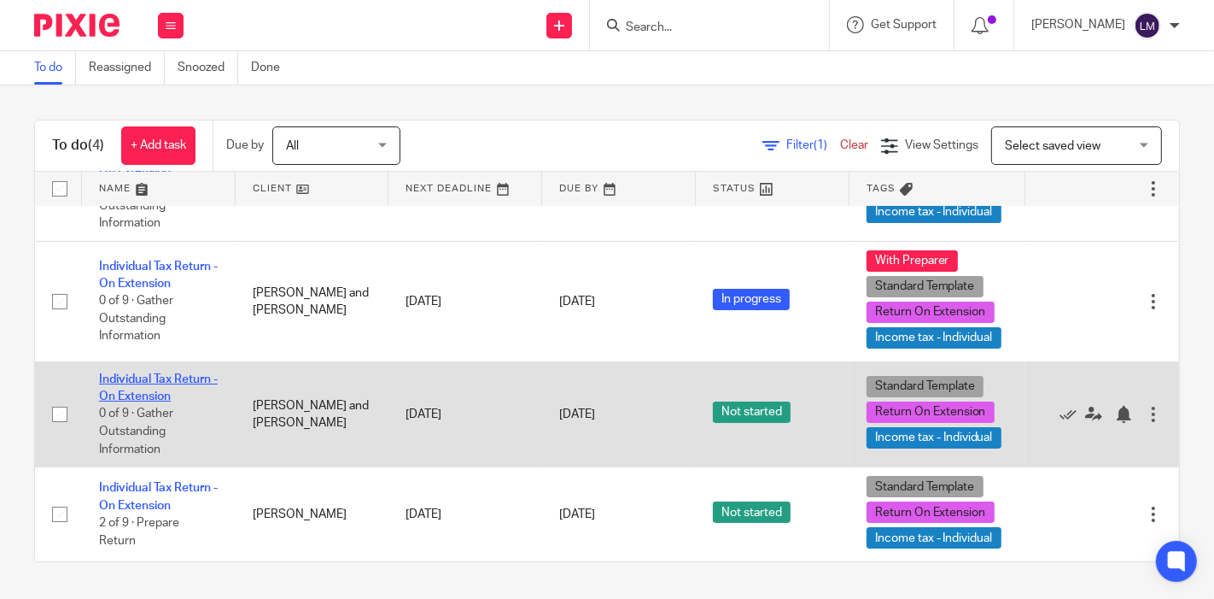
click at [119, 373] on link "Individual Tax Return - On Extension" at bounding box center [158, 387] width 119 height 29
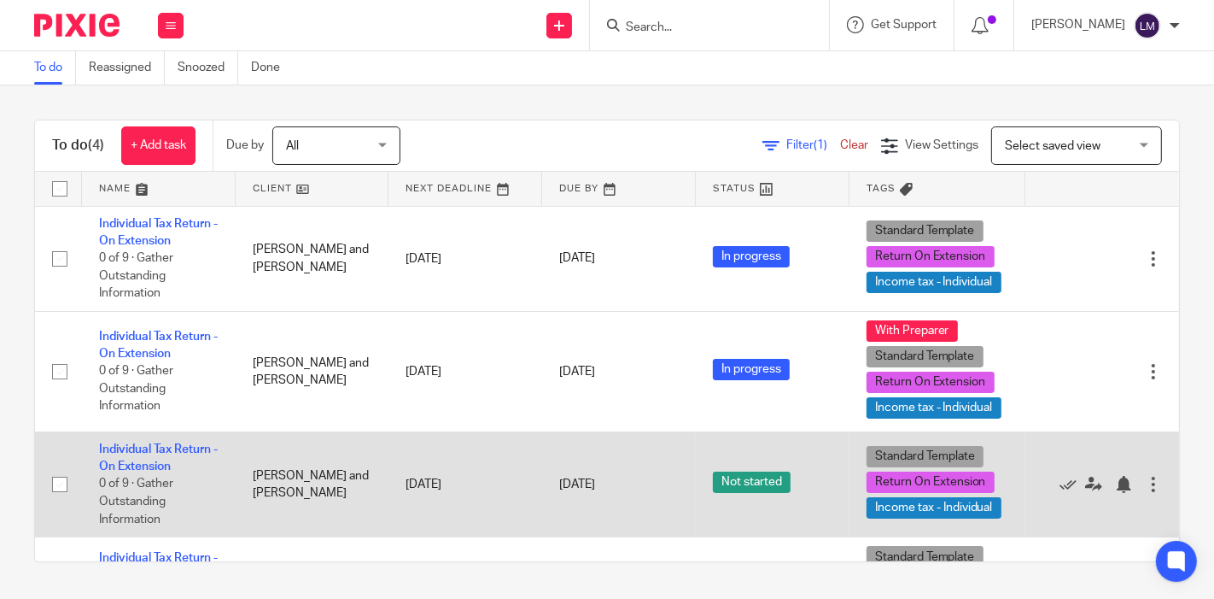
scroll to position [84, 0]
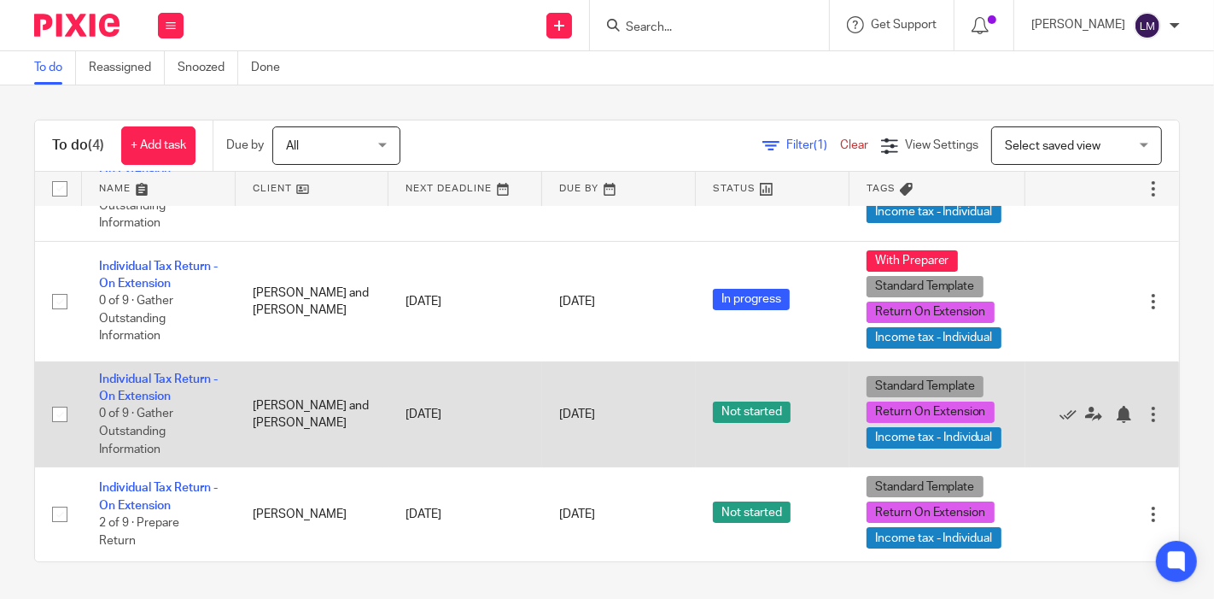
click at [400, 423] on td "[DATE]" at bounding box center [465, 413] width 154 height 105
click at [120, 373] on link "Individual Tax Return - On Extension" at bounding box center [158, 387] width 119 height 29
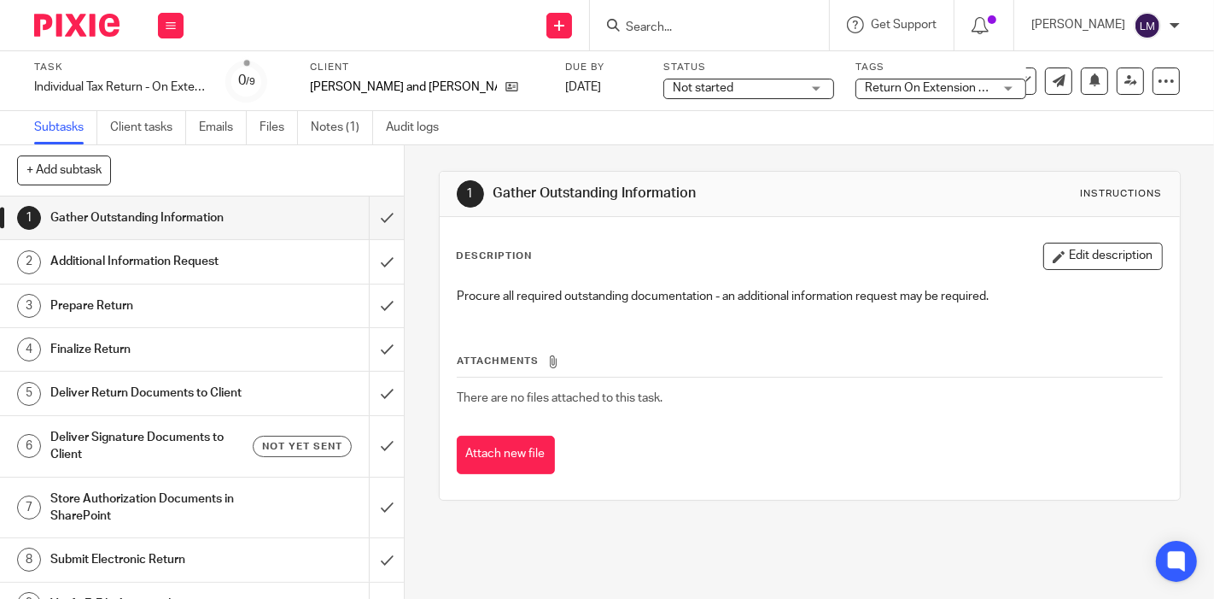
click at [673, 94] on span "Not started" at bounding box center [737, 88] width 128 height 18
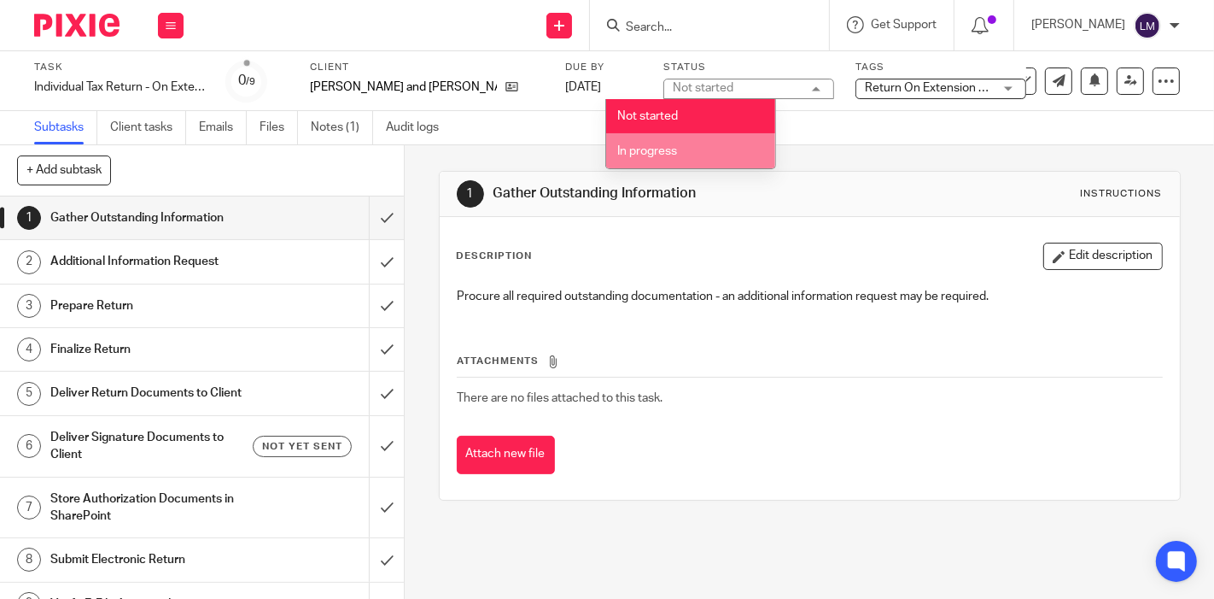
click at [661, 139] on li "In progress" at bounding box center [690, 150] width 169 height 35
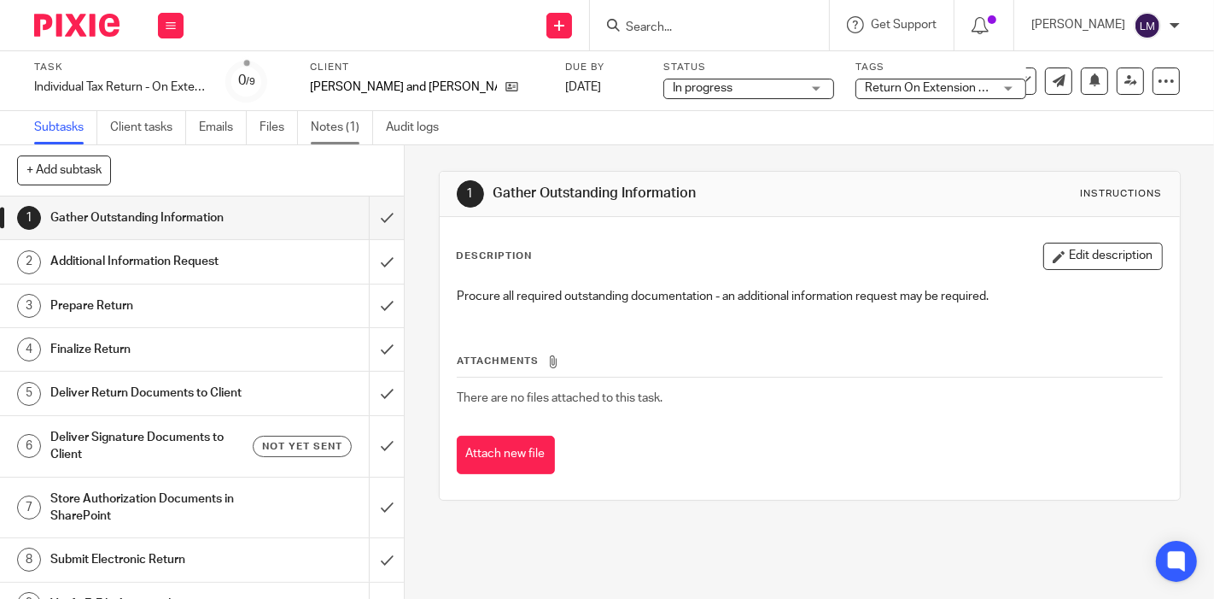
click at [336, 118] on link "Notes (1)" at bounding box center [342, 127] width 62 height 33
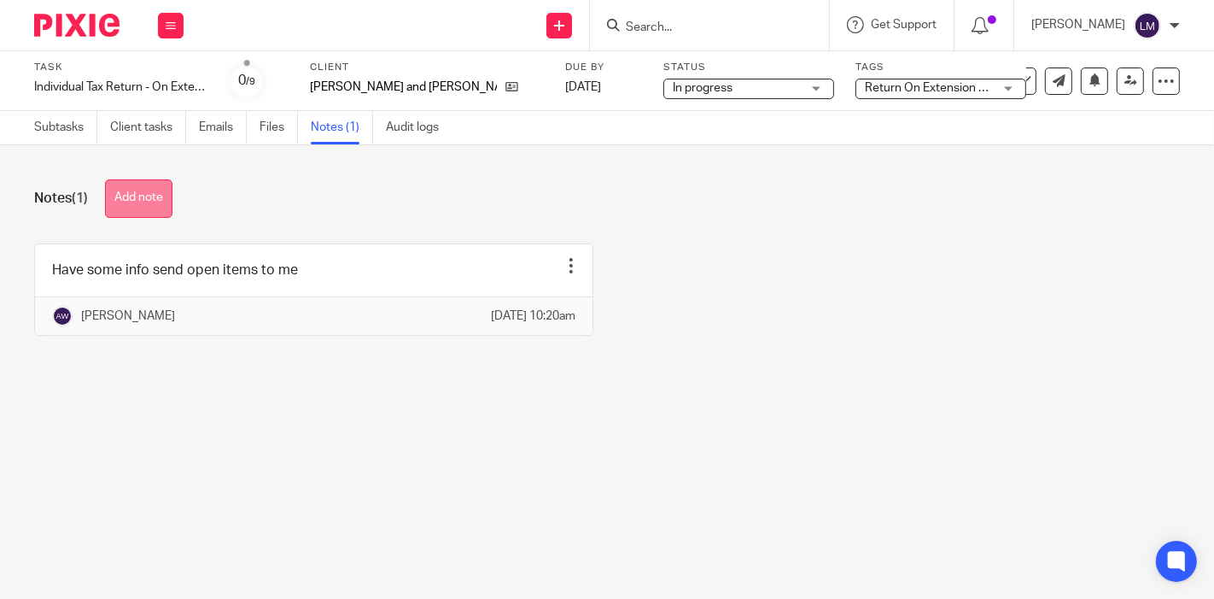
click at [155, 205] on button "Add note" at bounding box center [138, 198] width 67 height 38
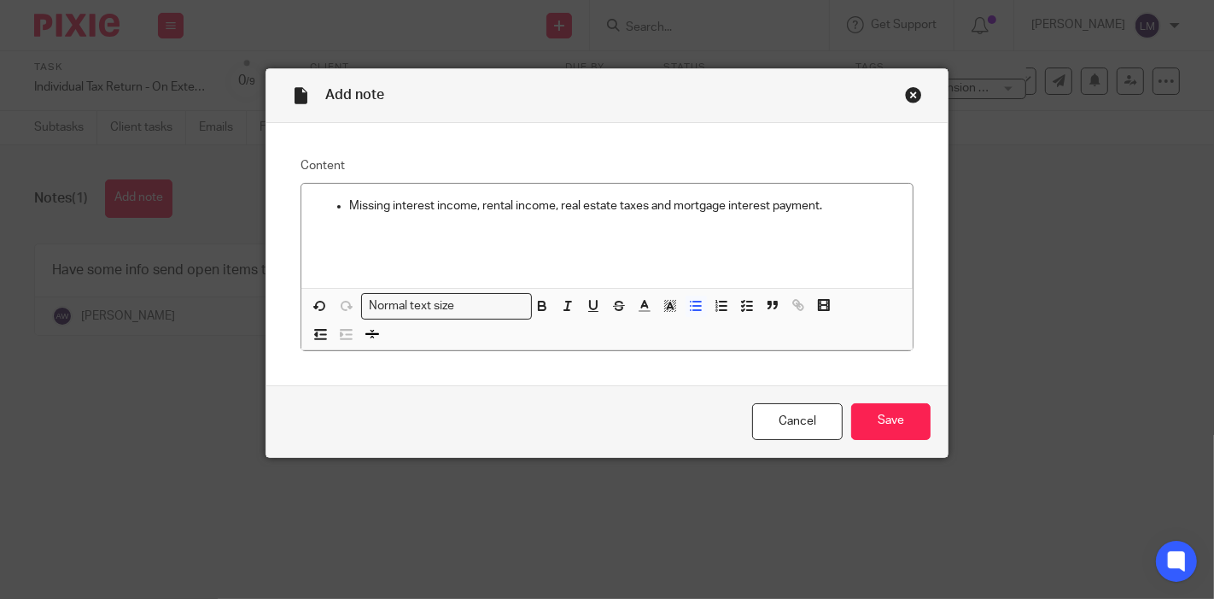
click at [837, 224] on div "Missing interest income, rental income, real estate taxes and mortgage interest…" at bounding box center [606, 236] width 611 height 104
click at [856, 207] on p "Missing interest income, rental income, real estate taxes and mortgage interest…" at bounding box center [624, 205] width 550 height 17
click at [544, 242] on div "Missing interest income, rental income, real estate taxes and mortgage interest…" at bounding box center [606, 236] width 611 height 104
click at [885, 415] on input "Save" at bounding box center [890, 421] width 79 height 37
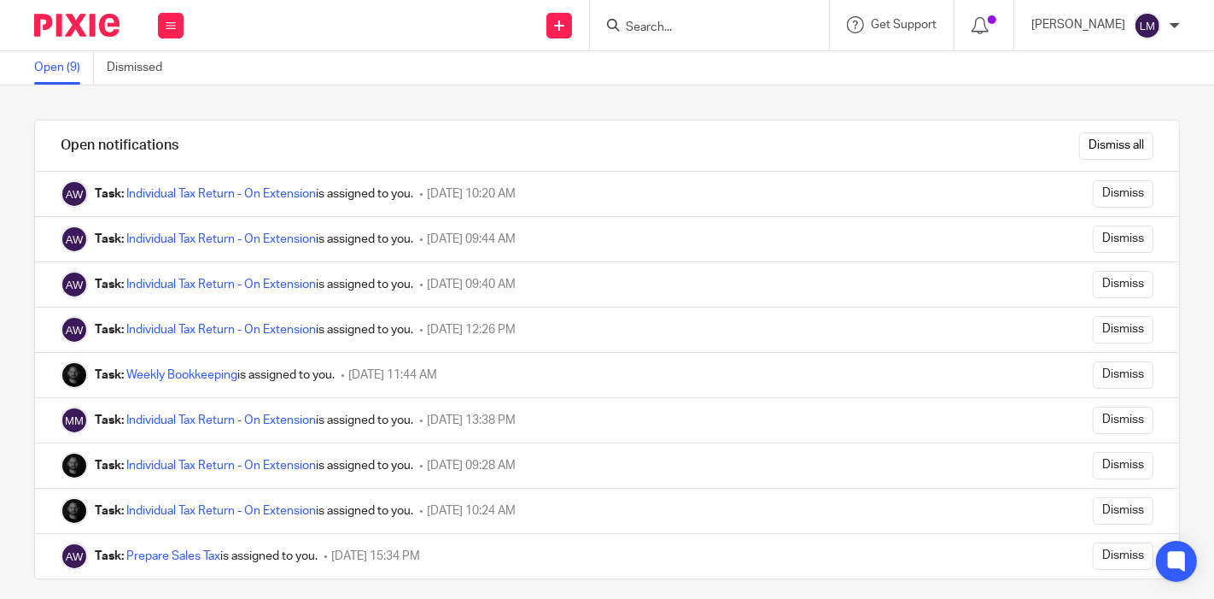
click at [248, 327] on link "Individual Tax Return - On Extension" at bounding box center [221, 330] width 190 height 12
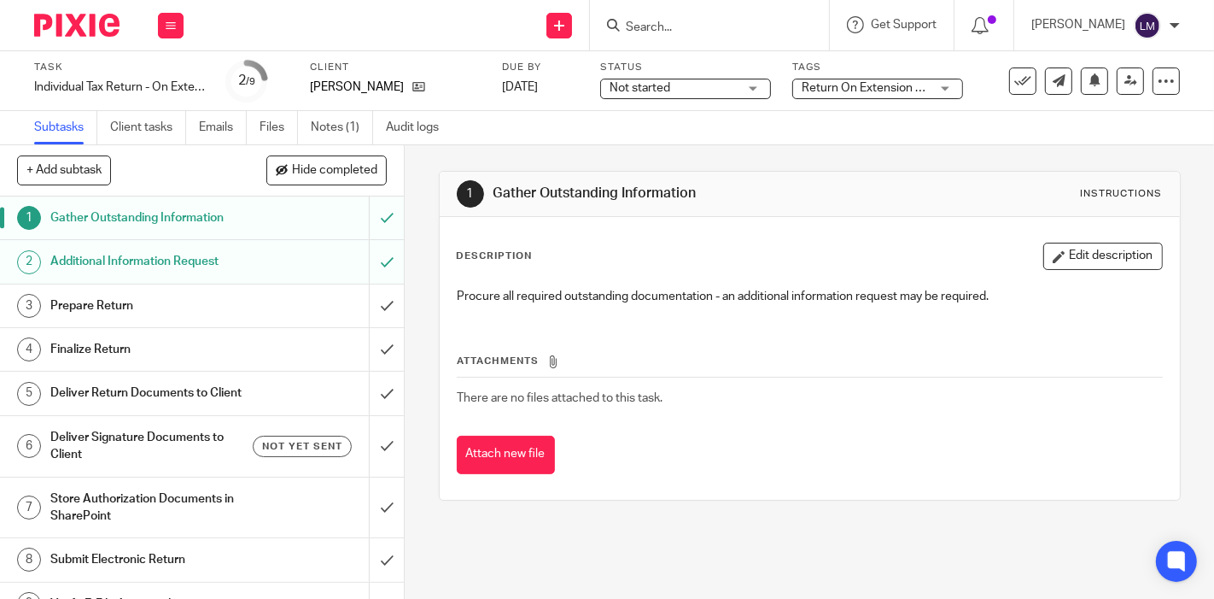
scroll to position [41, 0]
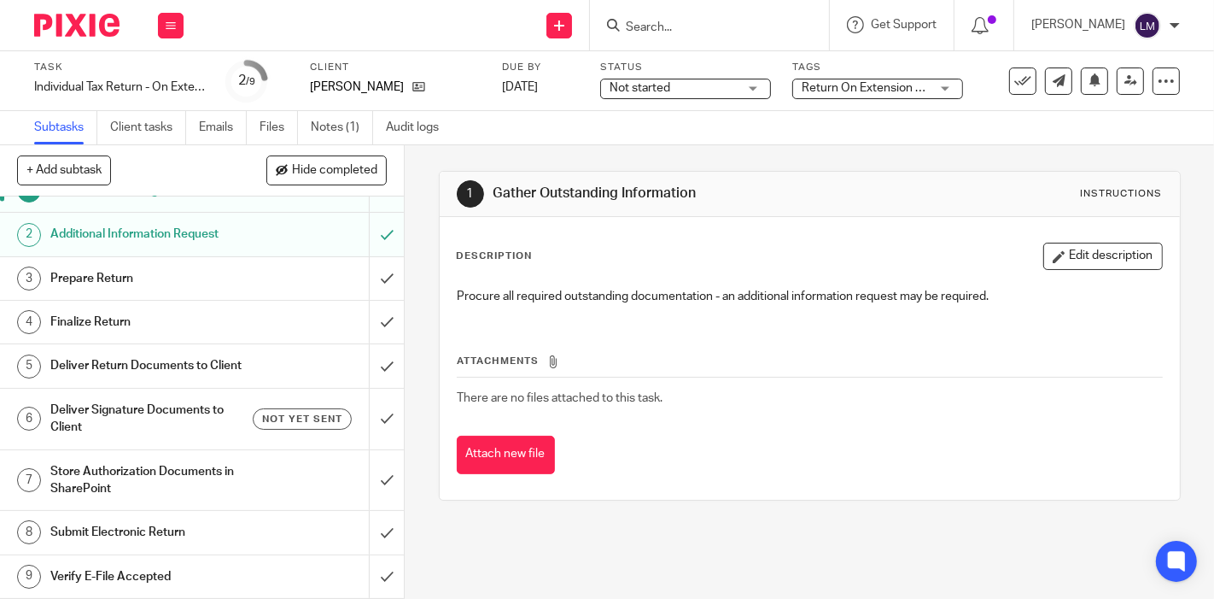
click at [662, 91] on span "Not started" at bounding box center [640, 88] width 61 height 12
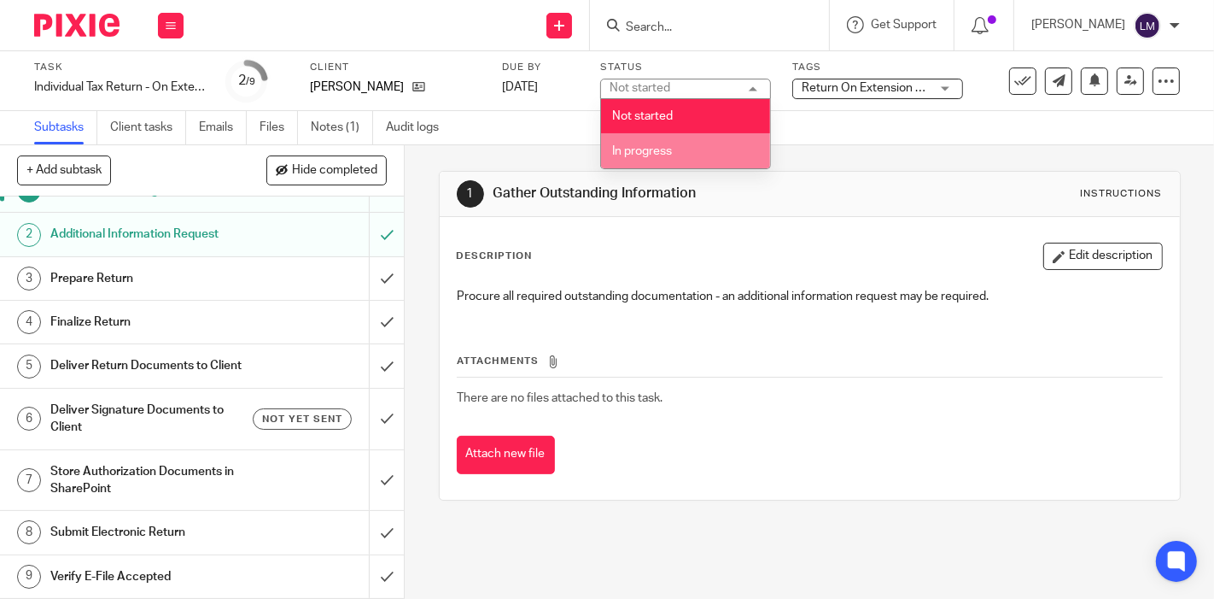
click at [668, 137] on li "In progress" at bounding box center [685, 150] width 169 height 35
